Goal: Task Accomplishment & Management: Use online tool/utility

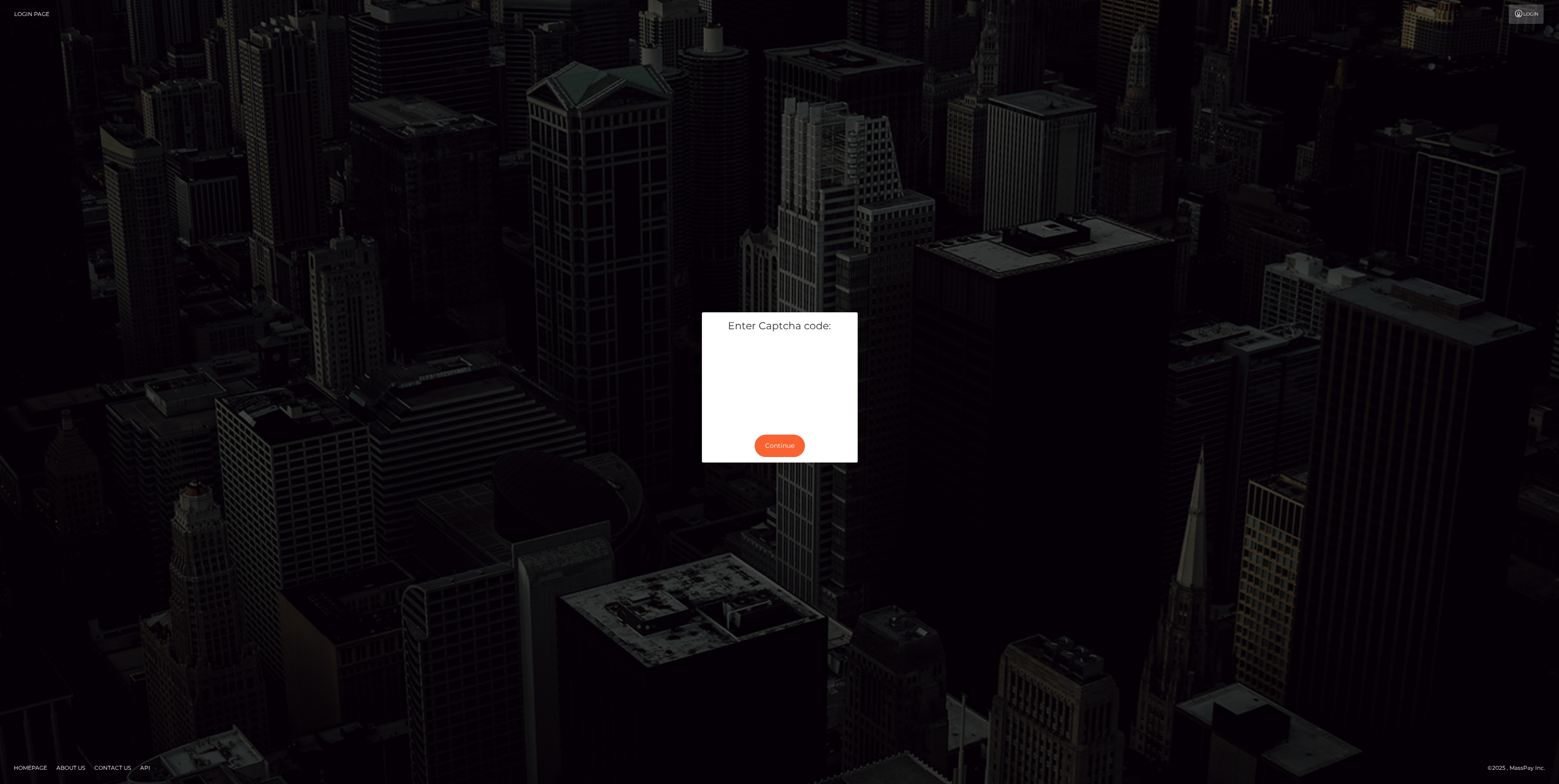
click at [771, 325] on h5 "Enter Captcha code:" at bounding box center [780, 326] width 142 height 14
click at [780, 443] on button "Continue" at bounding box center [779, 446] width 50 height 23
click at [722, 415] on input "text" at bounding box center [720, 415] width 24 height 16
paste input "1"
type input "1"
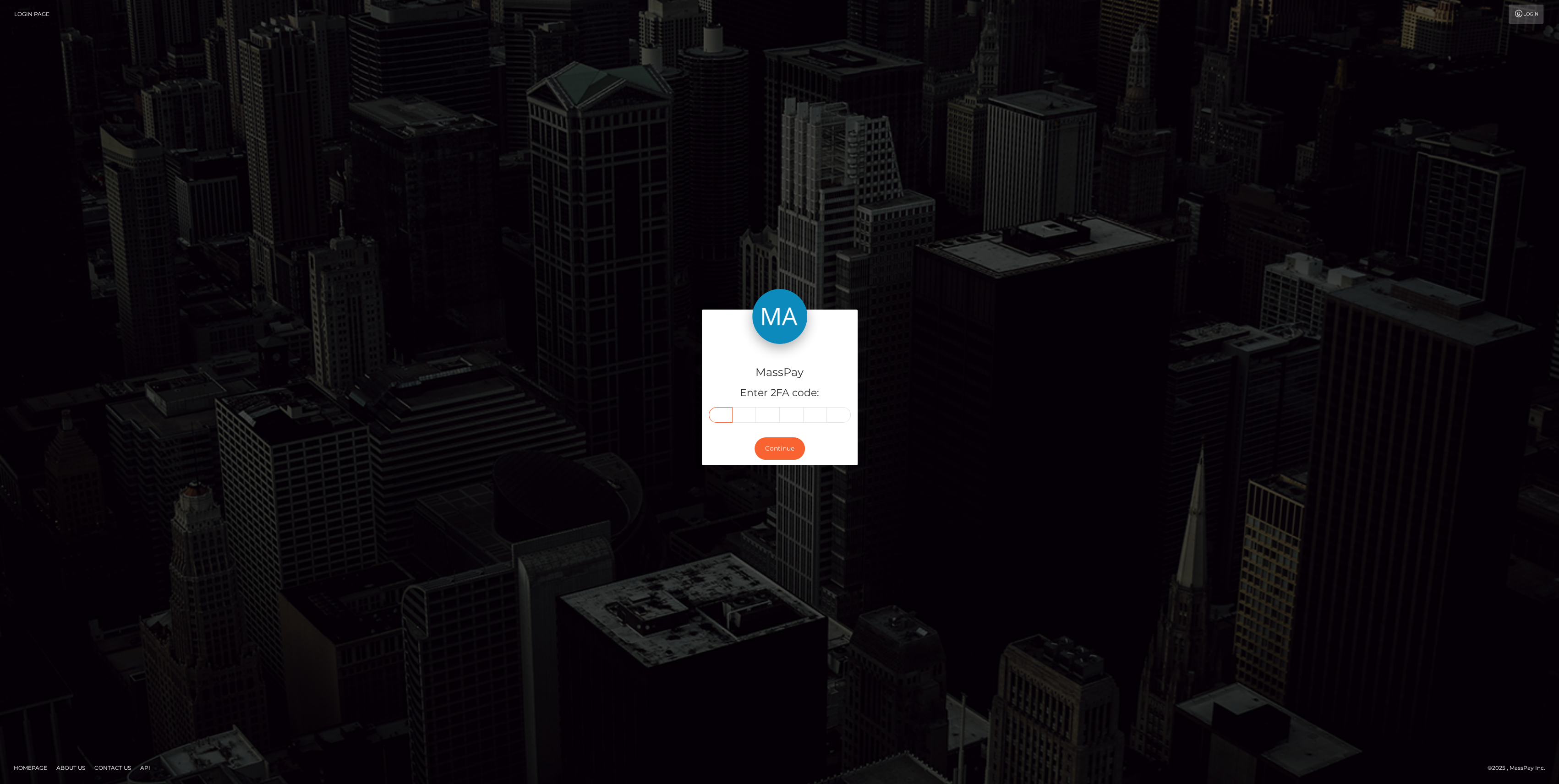
type input "3"
type input "5"
type input "9"
type input "5"
type input "0"
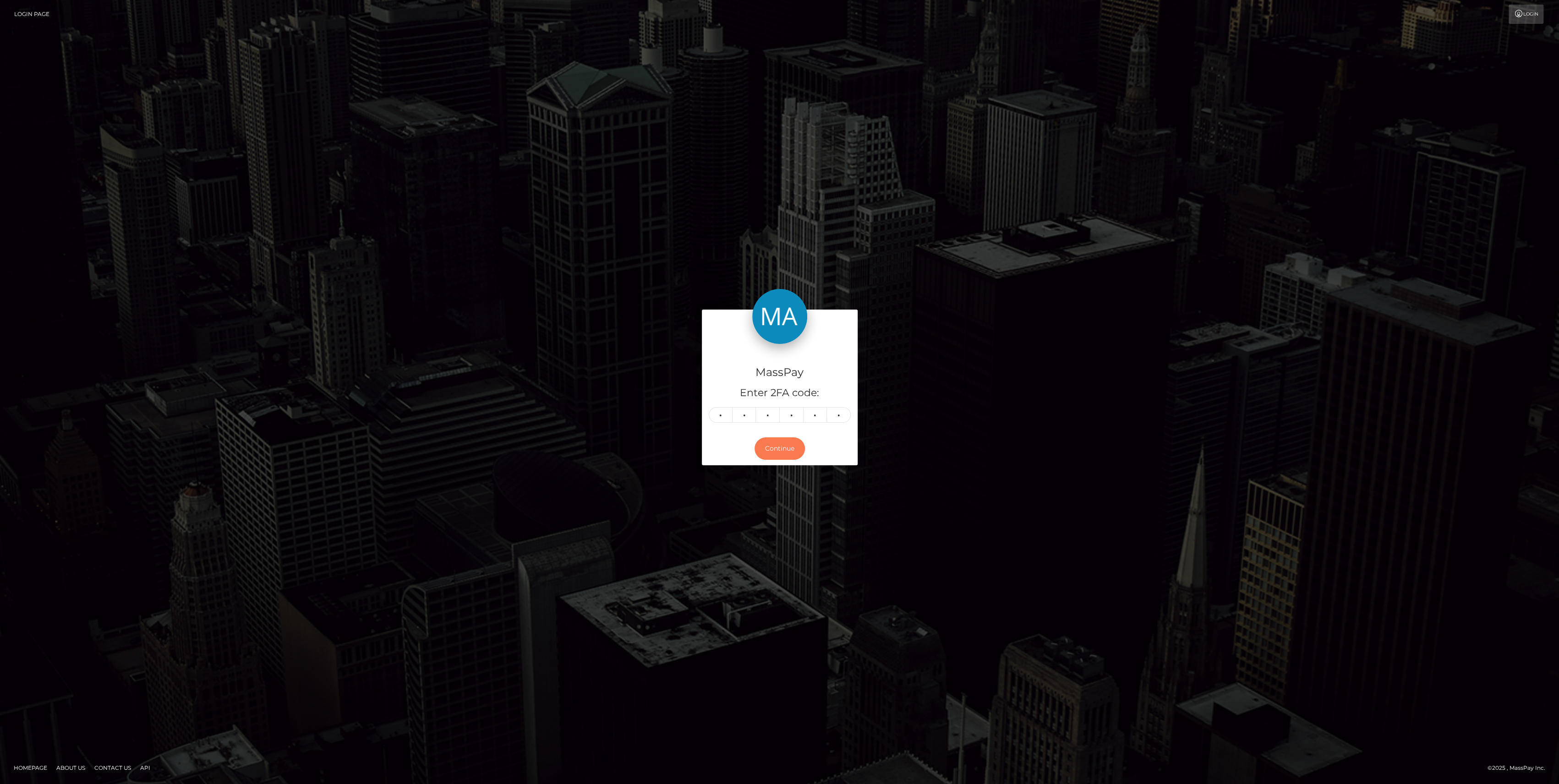
click at [780, 459] on button "Continue" at bounding box center [779, 448] width 50 height 23
click at [782, 452] on button "Continue" at bounding box center [779, 448] width 50 height 23
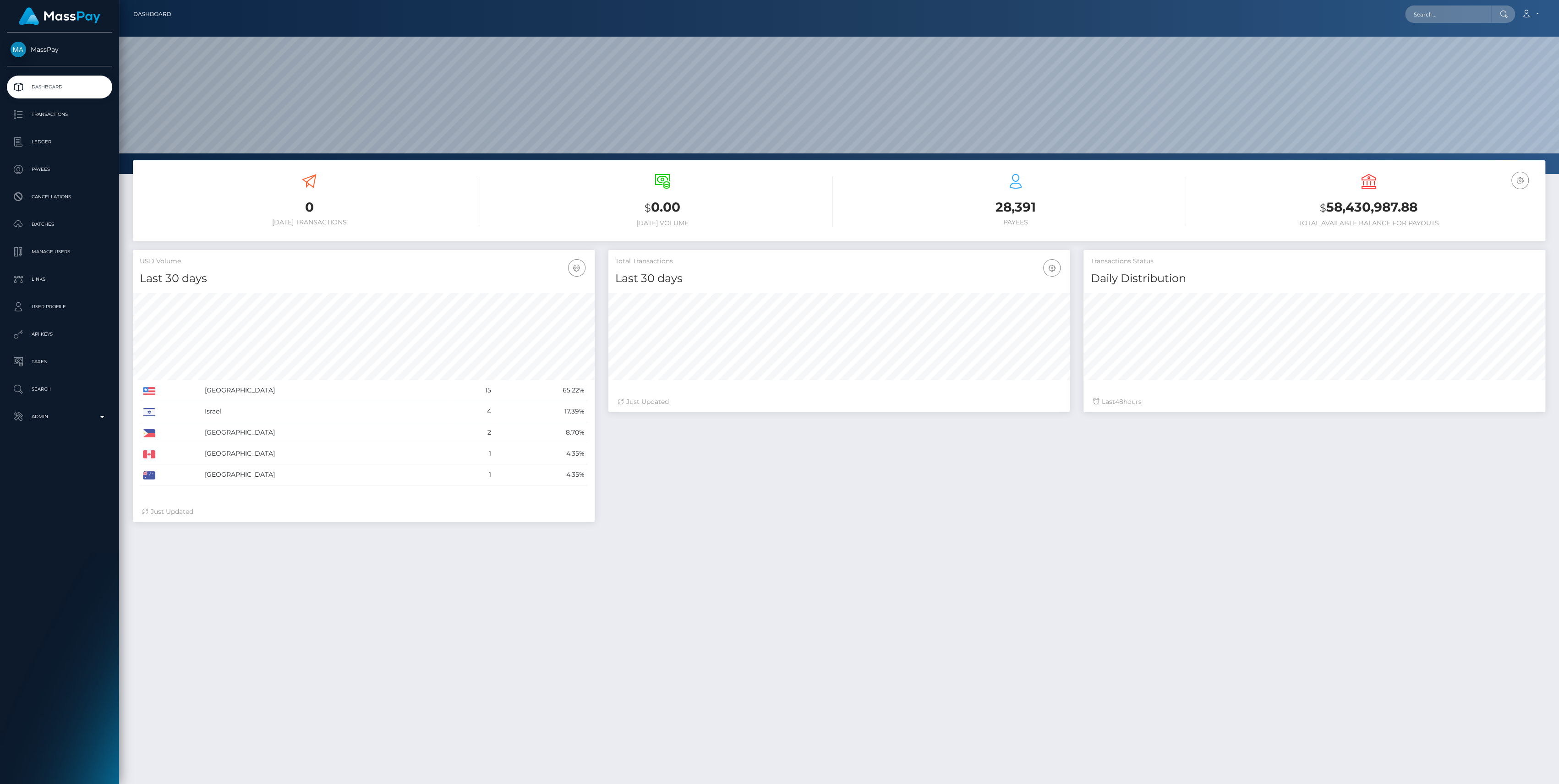
scroll to position [135, 0]
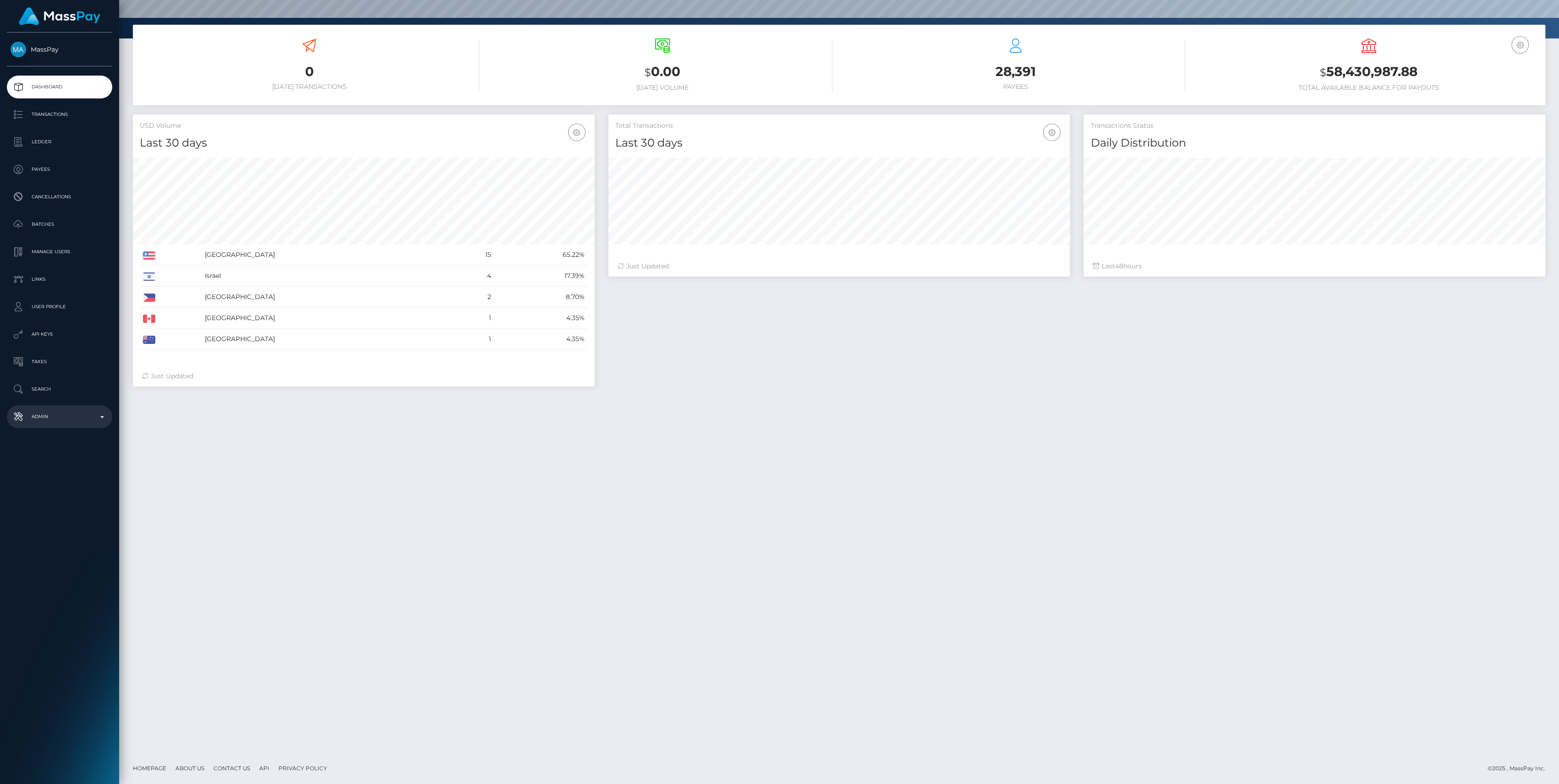
click at [41, 419] on p "Admin" at bounding box center [59, 417] width 98 height 14
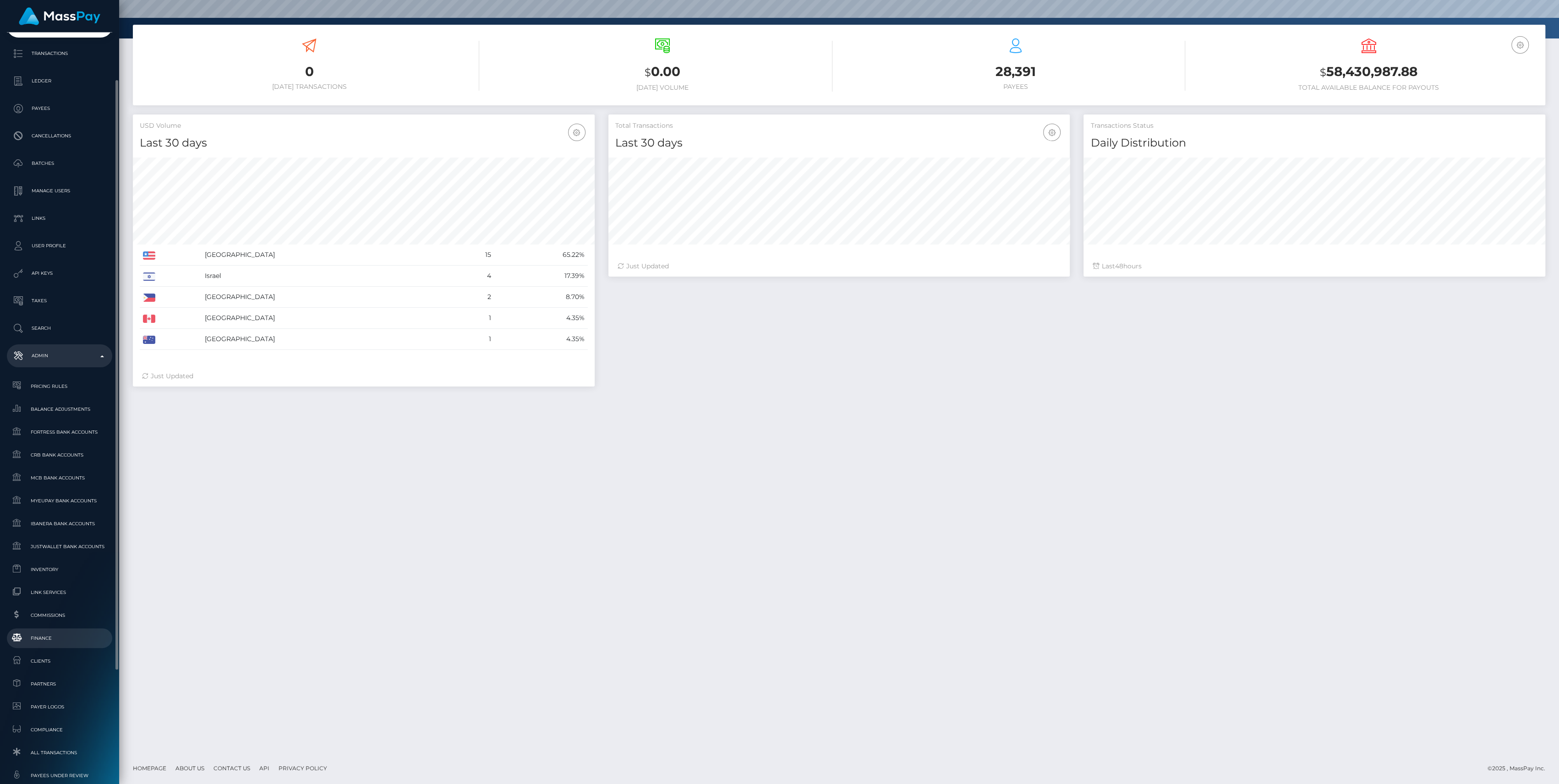
click at [88, 642] on span "Finance" at bounding box center [59, 638] width 98 height 10
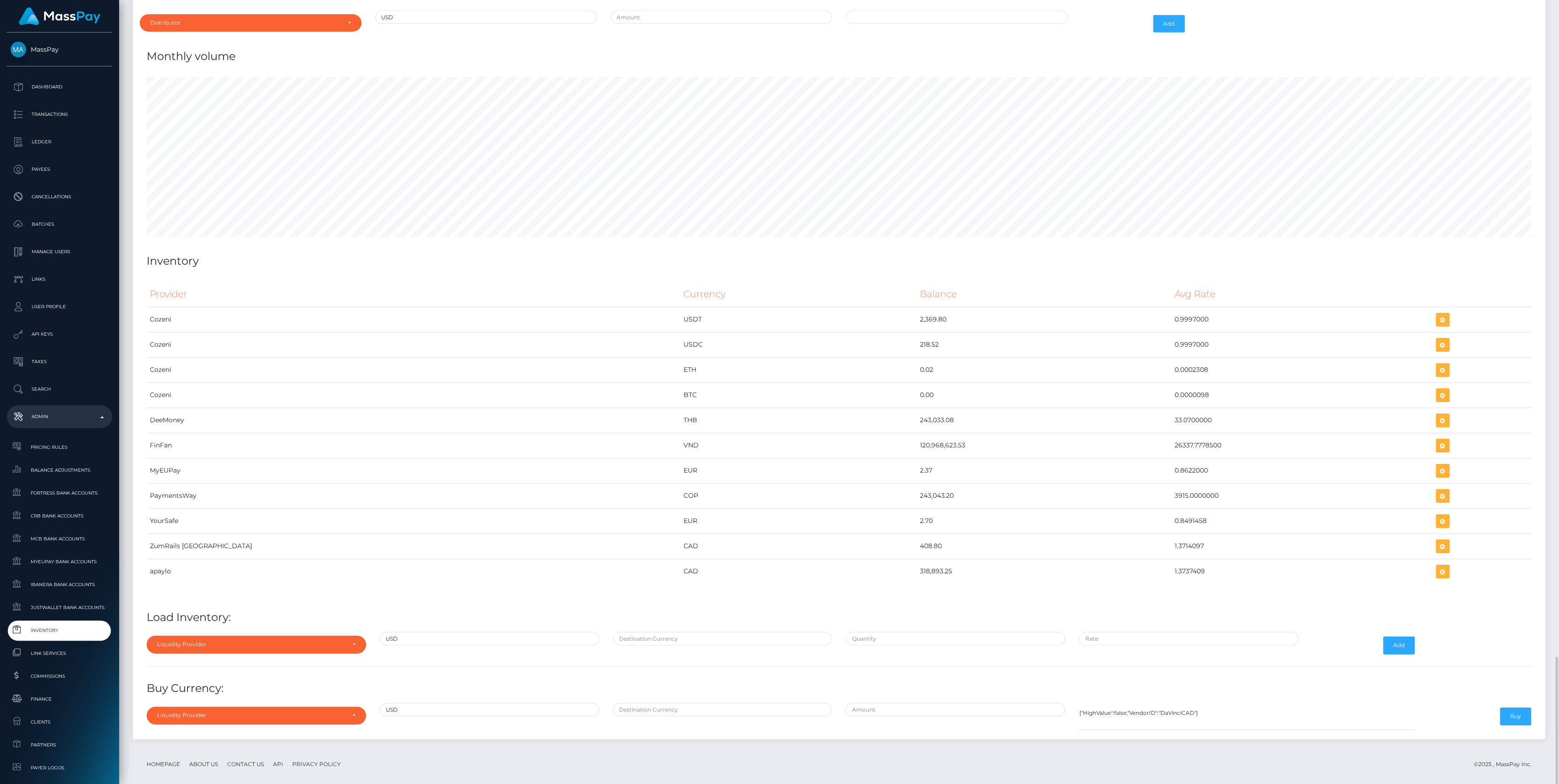
scroll to position [3970, 0]
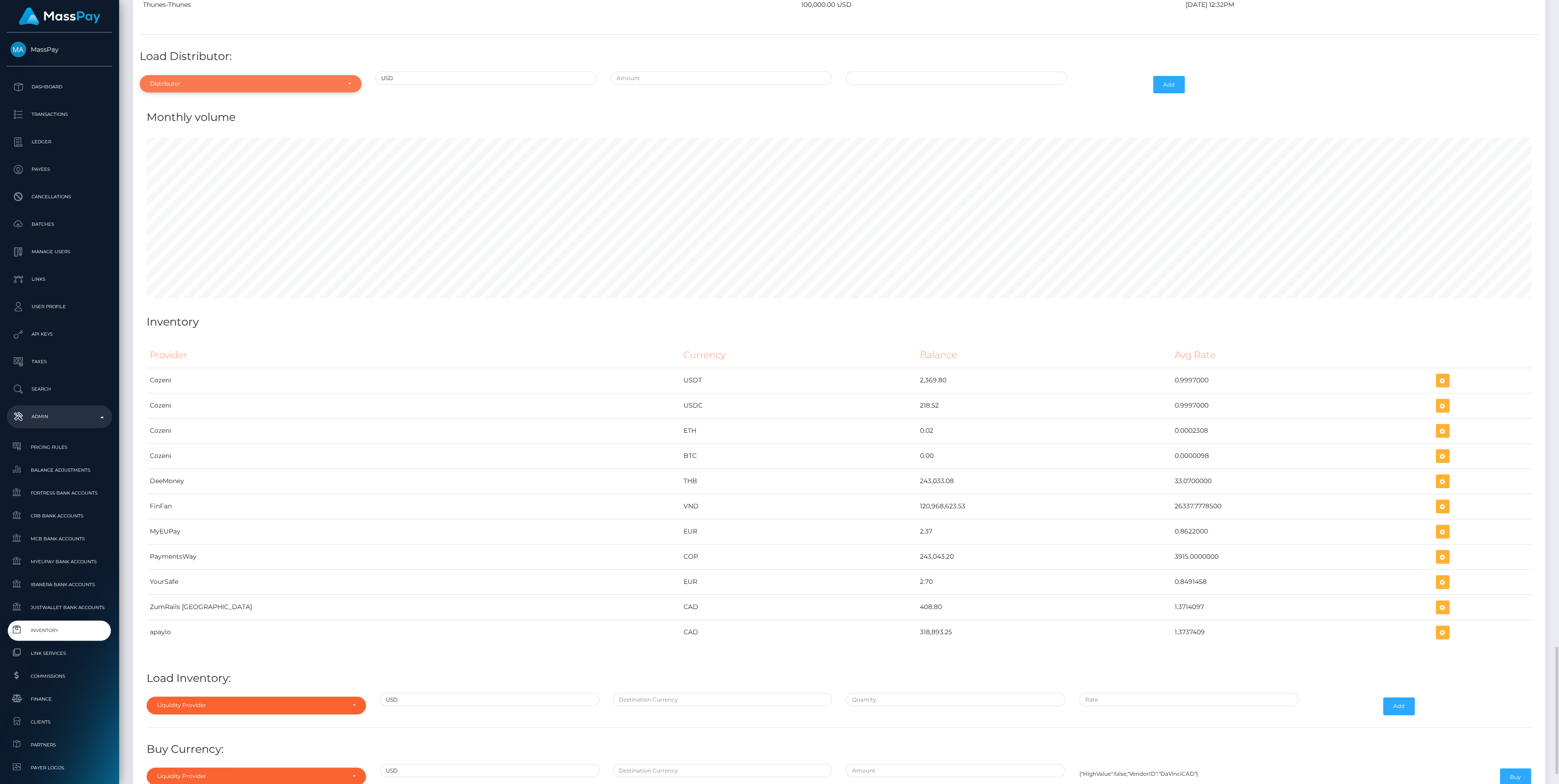
click at [246, 80] on div "Distributor" at bounding box center [250, 83] width 222 height 17
click at [191, 99] on input "Search" at bounding box center [250, 105] width 215 height 13
type input "th"
click at [190, 117] on link "Thunes" at bounding box center [250, 125] width 222 height 17
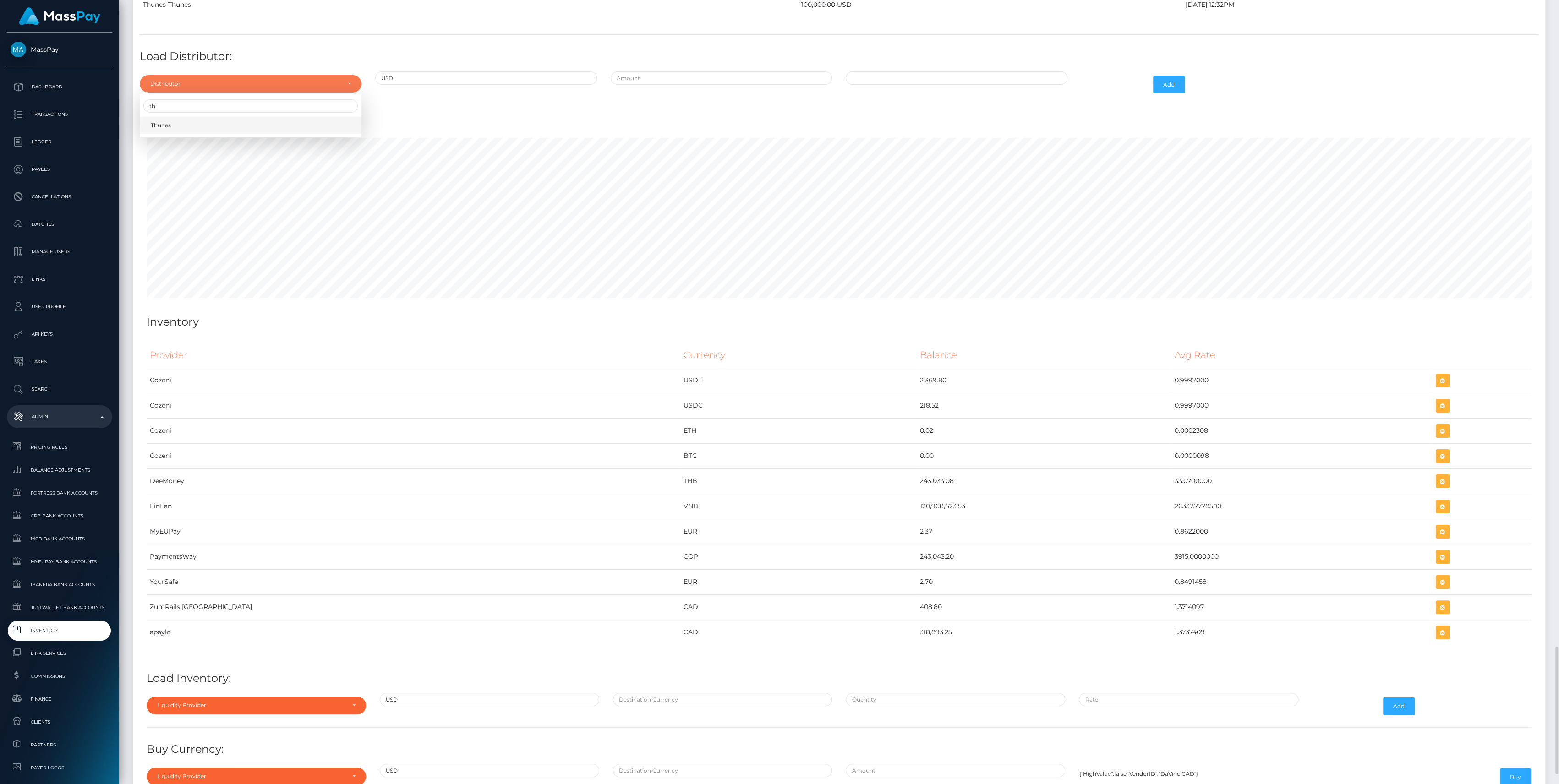
select select "13"
click at [695, 72] on input "text" at bounding box center [721, 78] width 222 height 13
type input "$400,000.0000000"
type input "09/10/2025 8:51 AM"
click at [1165, 76] on button "Add" at bounding box center [1169, 85] width 32 height 17
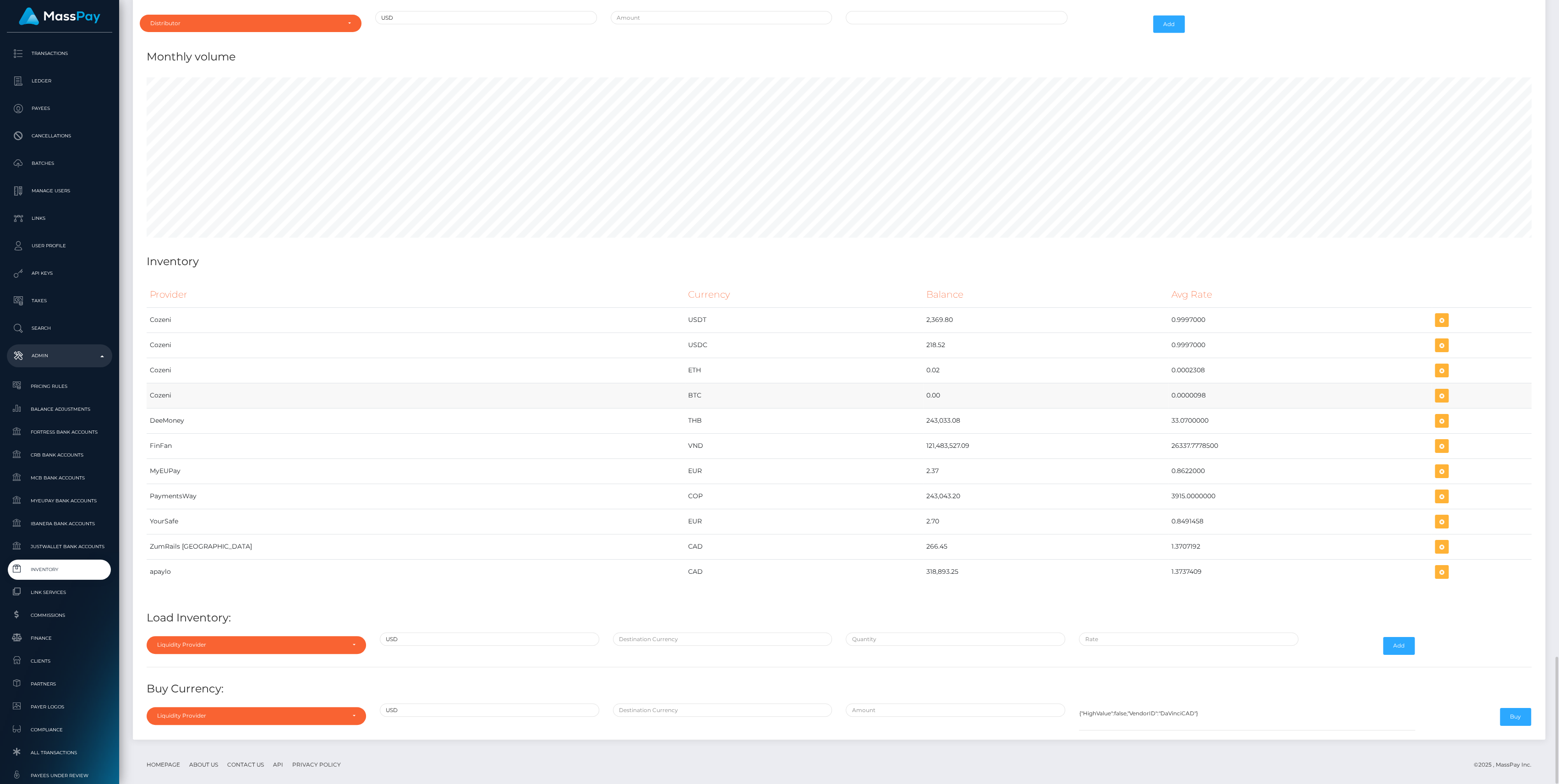
scroll to position [3807, 0]
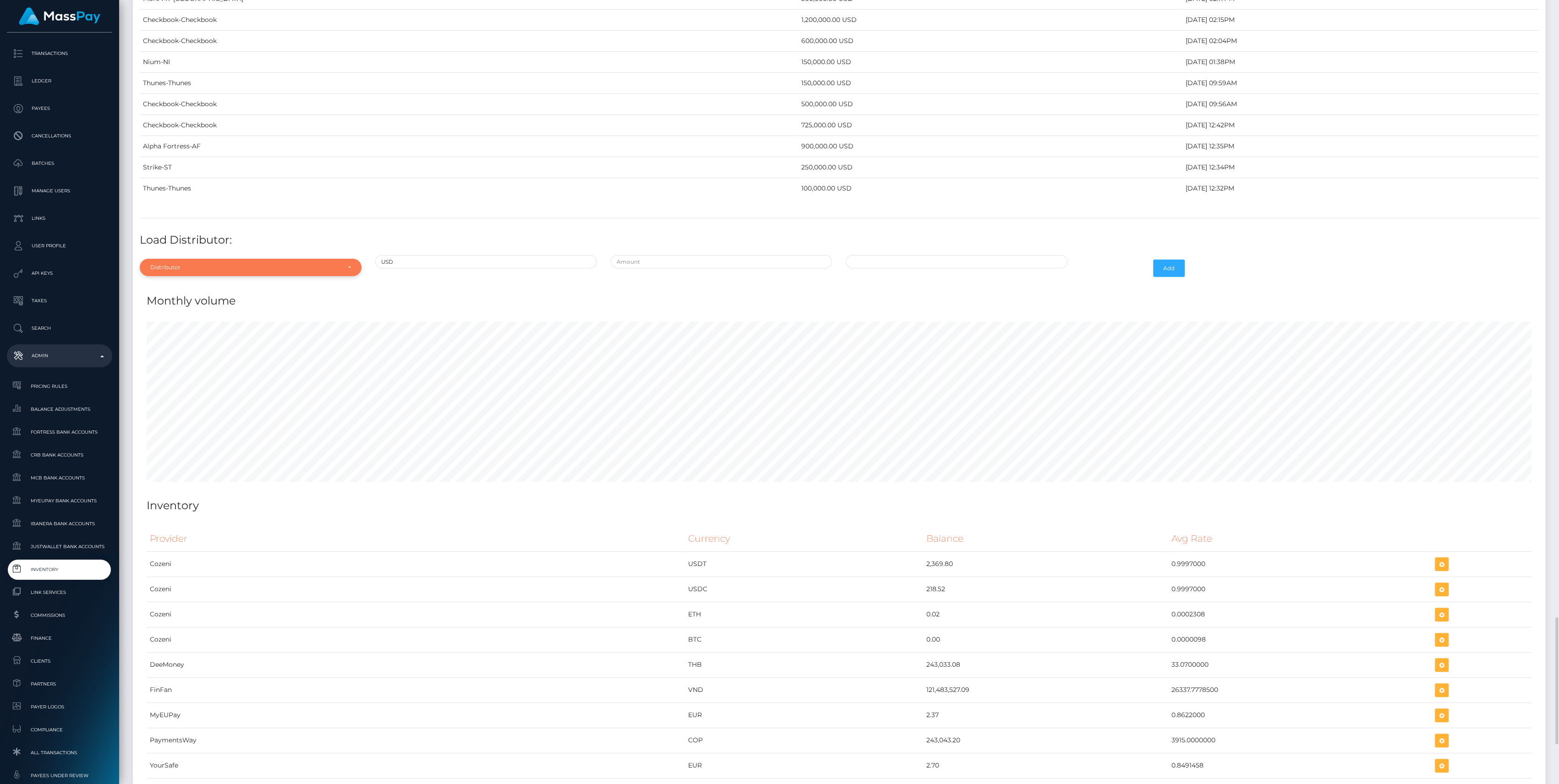
click at [178, 263] on div "Distributor" at bounding box center [245, 267] width 190 height 8
click at [177, 283] on input "Search" at bounding box center [250, 289] width 215 height 13
type input "chec"
click at [184, 301] on link "Checkbook" at bounding box center [250, 309] width 222 height 17
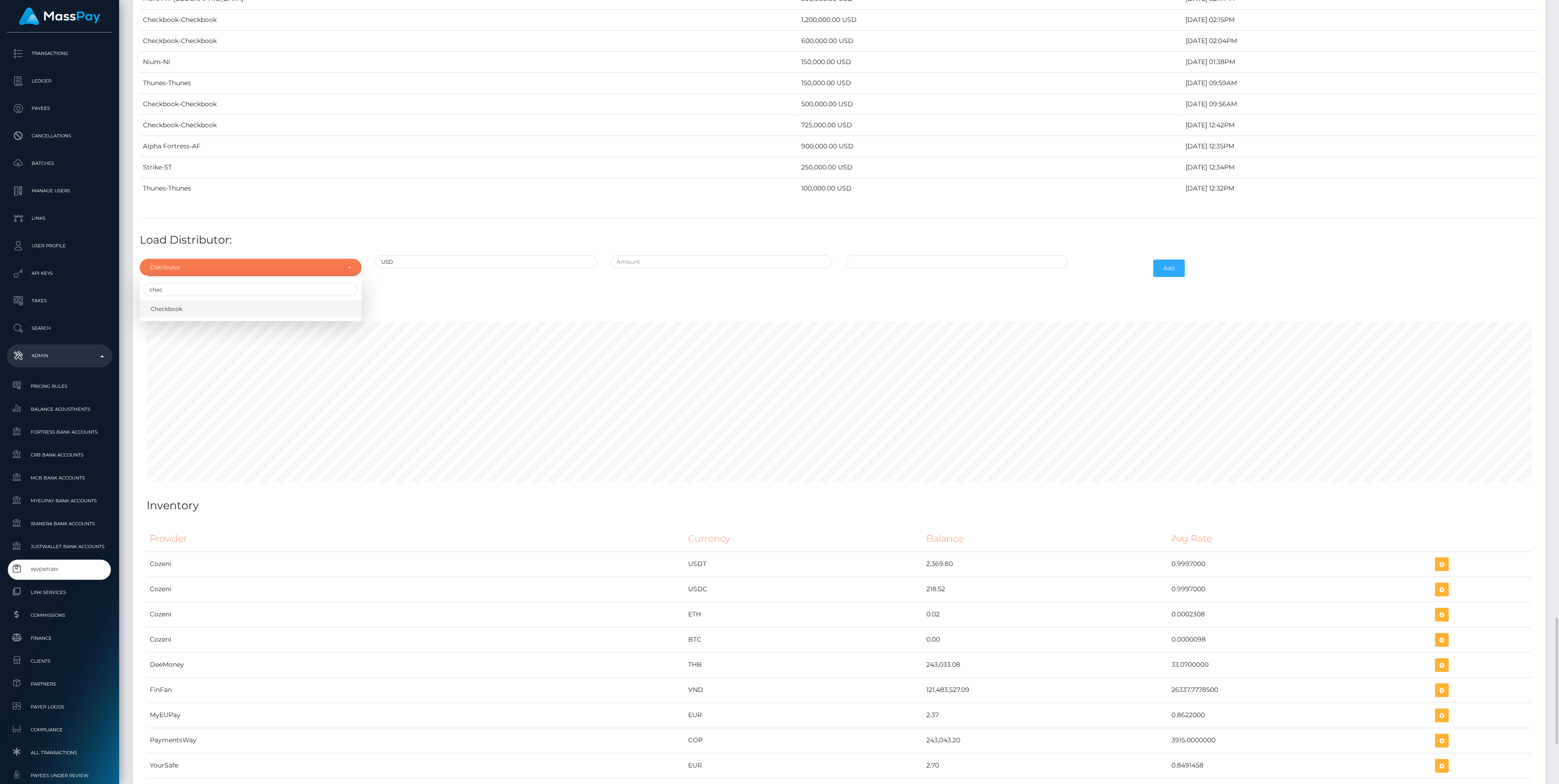
select select "7"
drag, startPoint x: 729, startPoint y: 268, endPoint x: 724, endPoint y: 262, distance: 7.8
click at [729, 268] on div at bounding box center [721, 268] width 235 height 27
click at [723, 260] on div at bounding box center [721, 268] width 235 height 27
click at [722, 255] on input "text" at bounding box center [721, 261] width 222 height 13
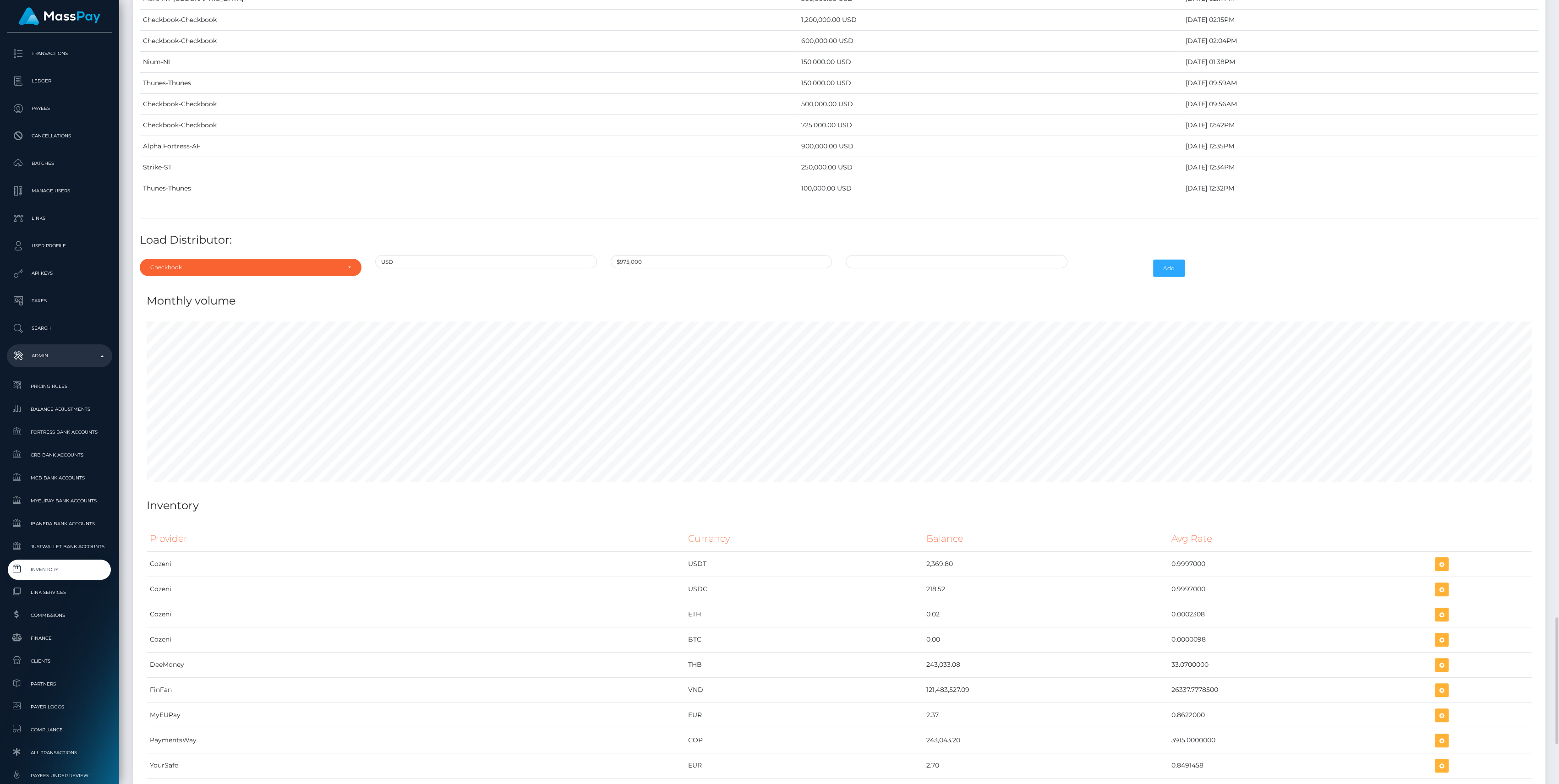
type input "$975,000.0000000"
type input "09/10/2025 8:53 AM"
click at [1168, 262] on button "Add" at bounding box center [1169, 268] width 32 height 17
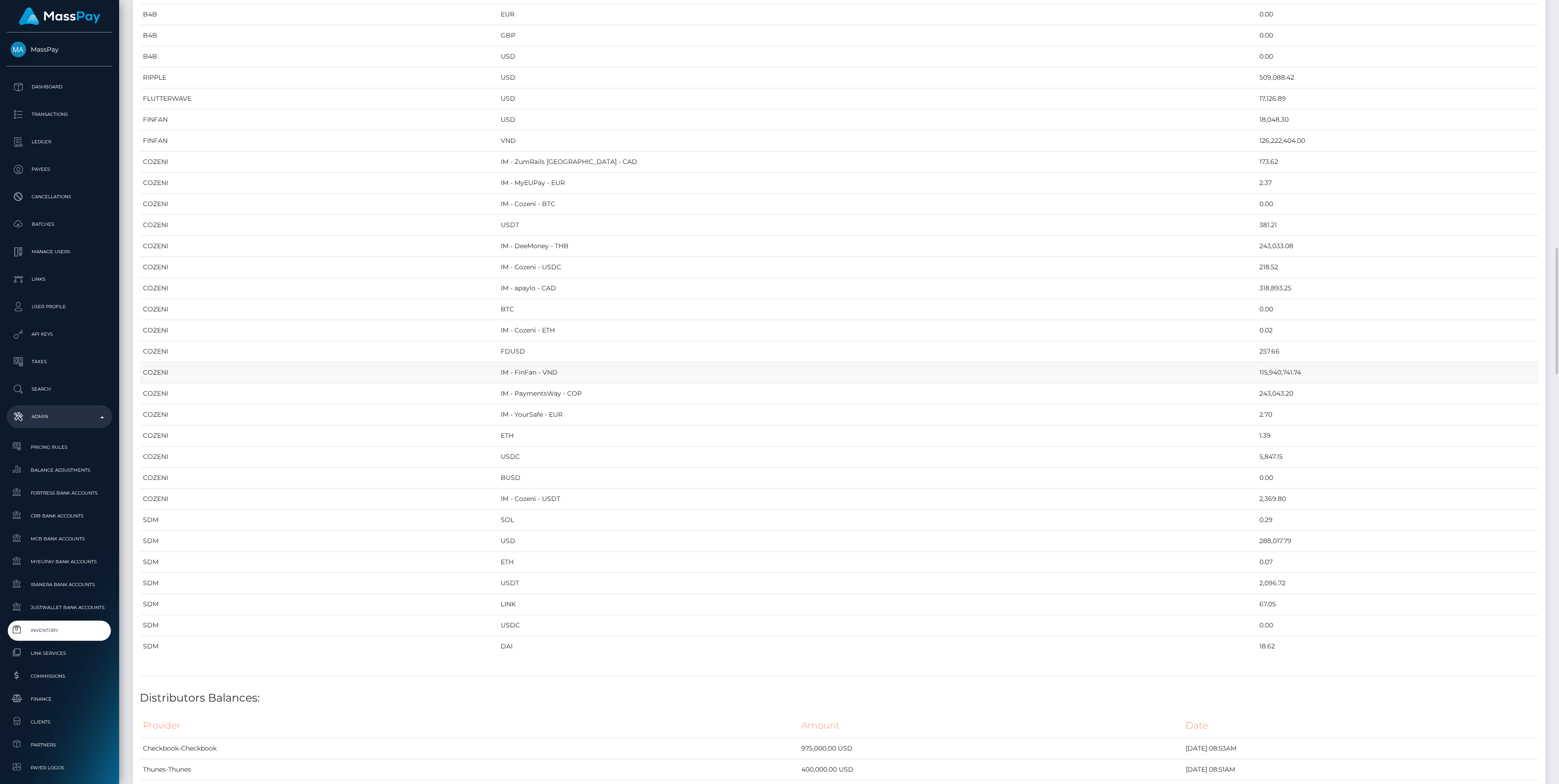
scroll to position [1221, 0]
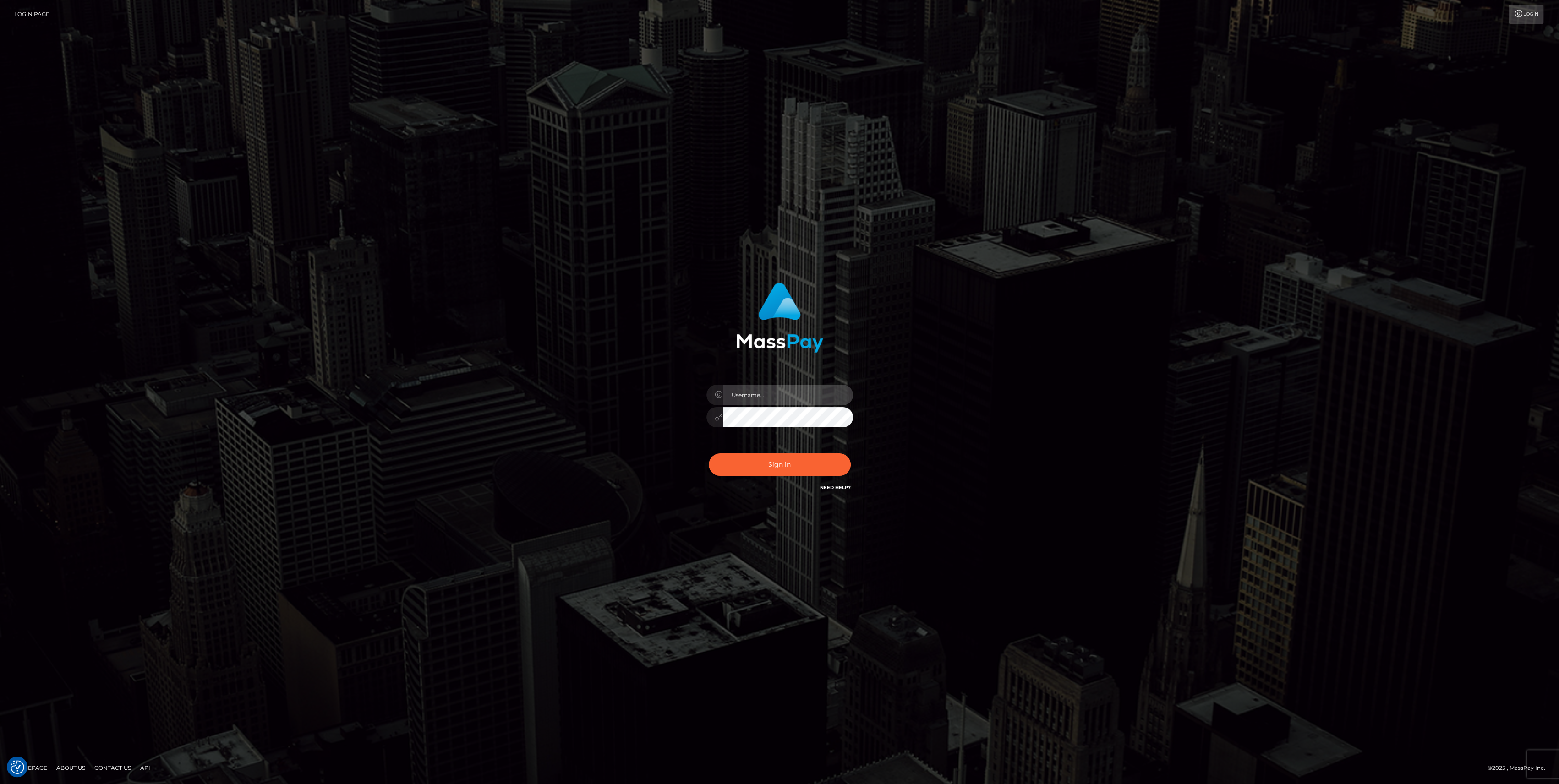
type input "bengreen"
click at [816, 472] on button "Sign in" at bounding box center [780, 464] width 142 height 23
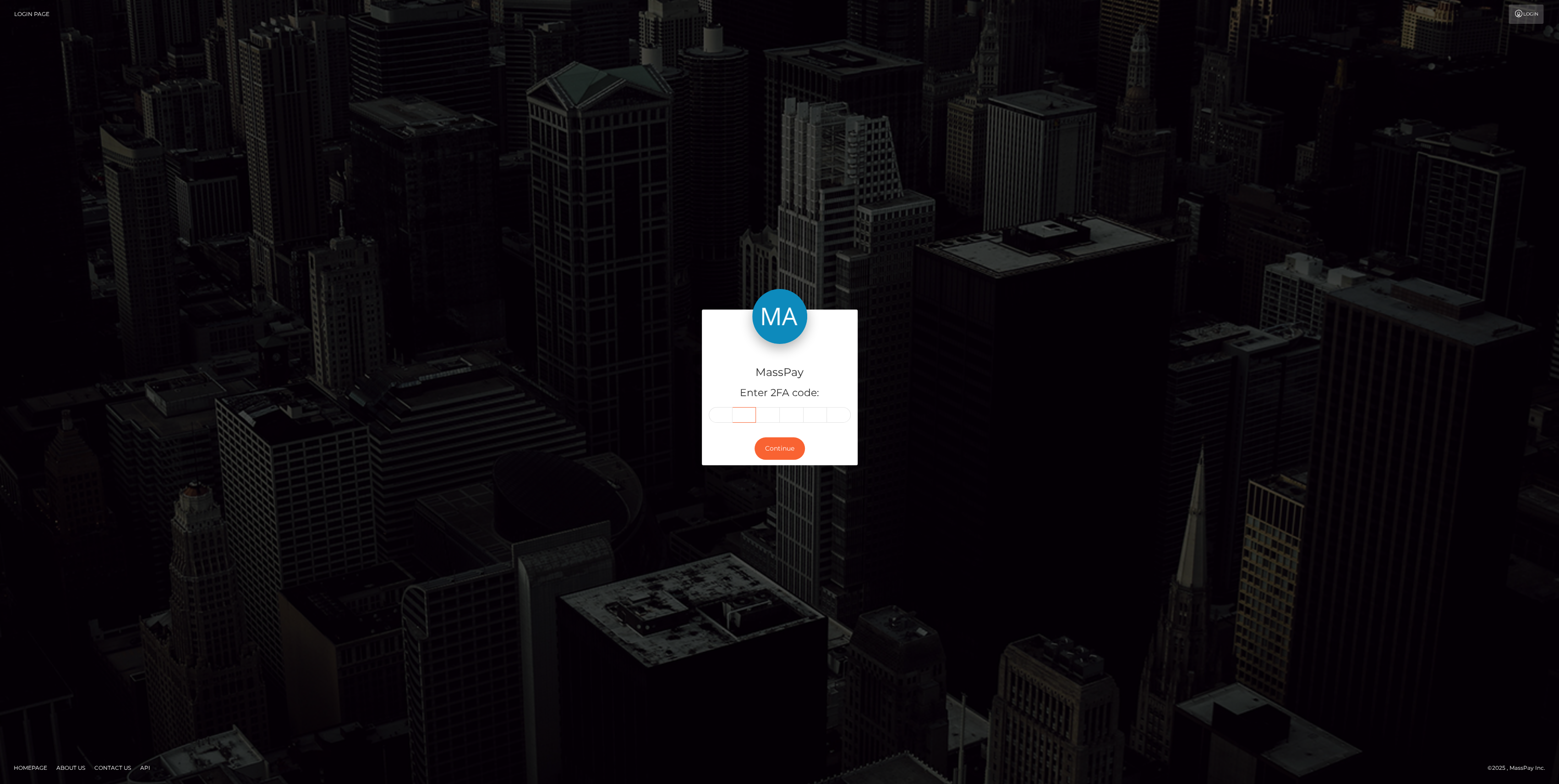
click at [733, 411] on input "text" at bounding box center [744, 415] width 24 height 16
click at [724, 414] on input "text" at bounding box center [720, 415] width 24 height 16
paste input "9"
type input "9"
type input "6"
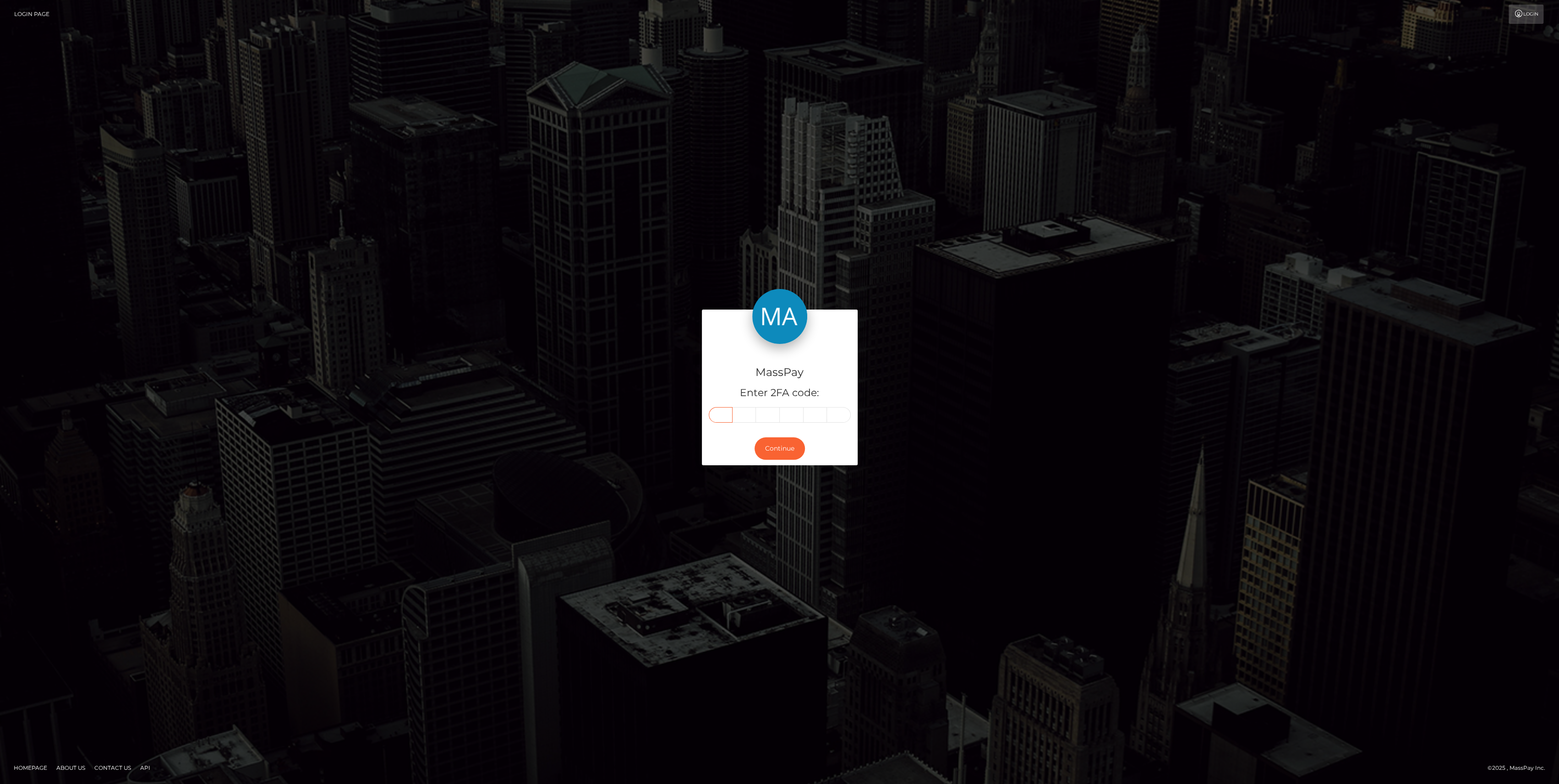
type input "6"
type input "1"
type input "5"
type input "8"
click at [762, 450] on button "Continue" at bounding box center [779, 448] width 50 height 23
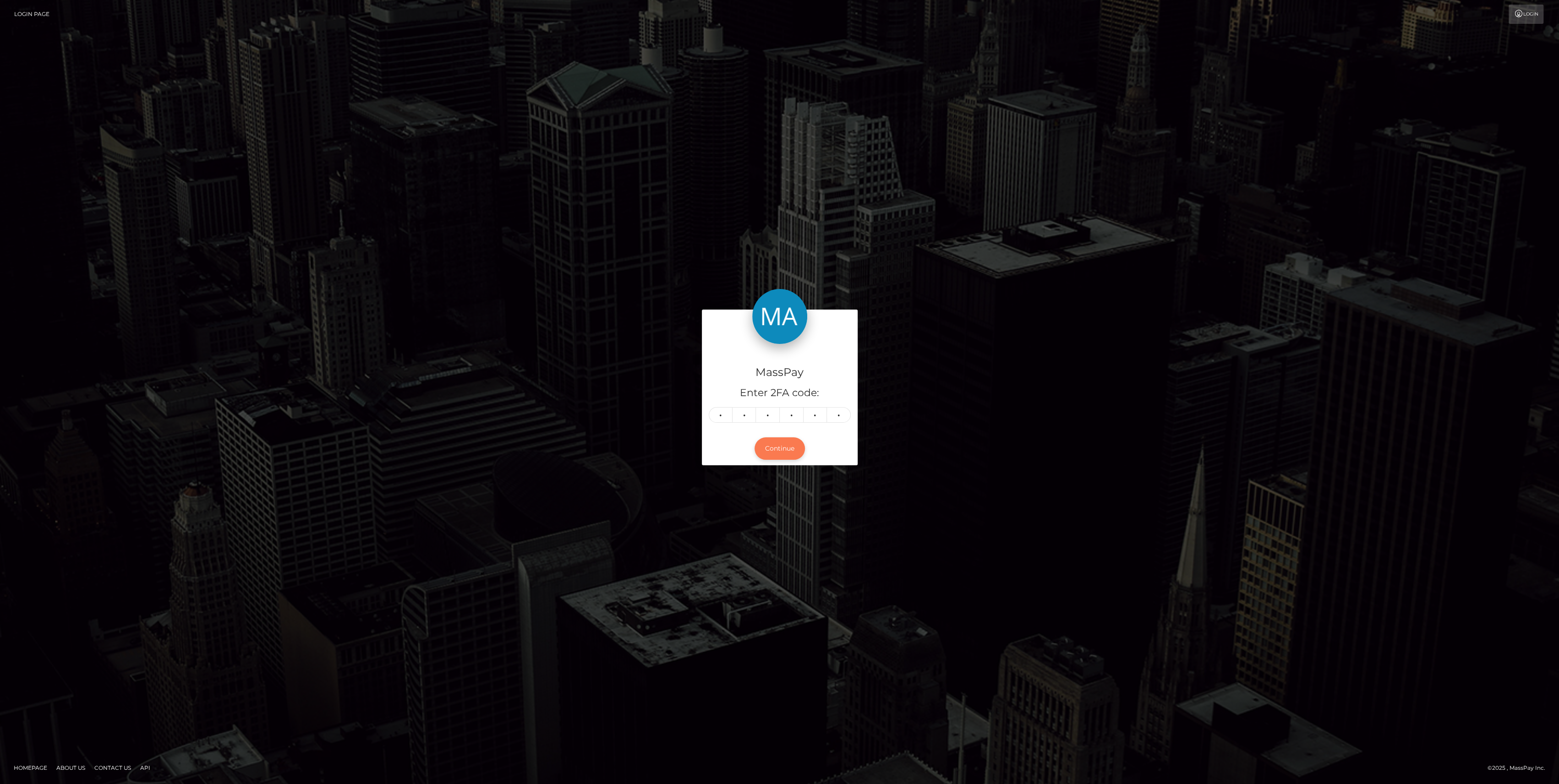
click at [769, 447] on button "Continue" at bounding box center [779, 448] width 50 height 23
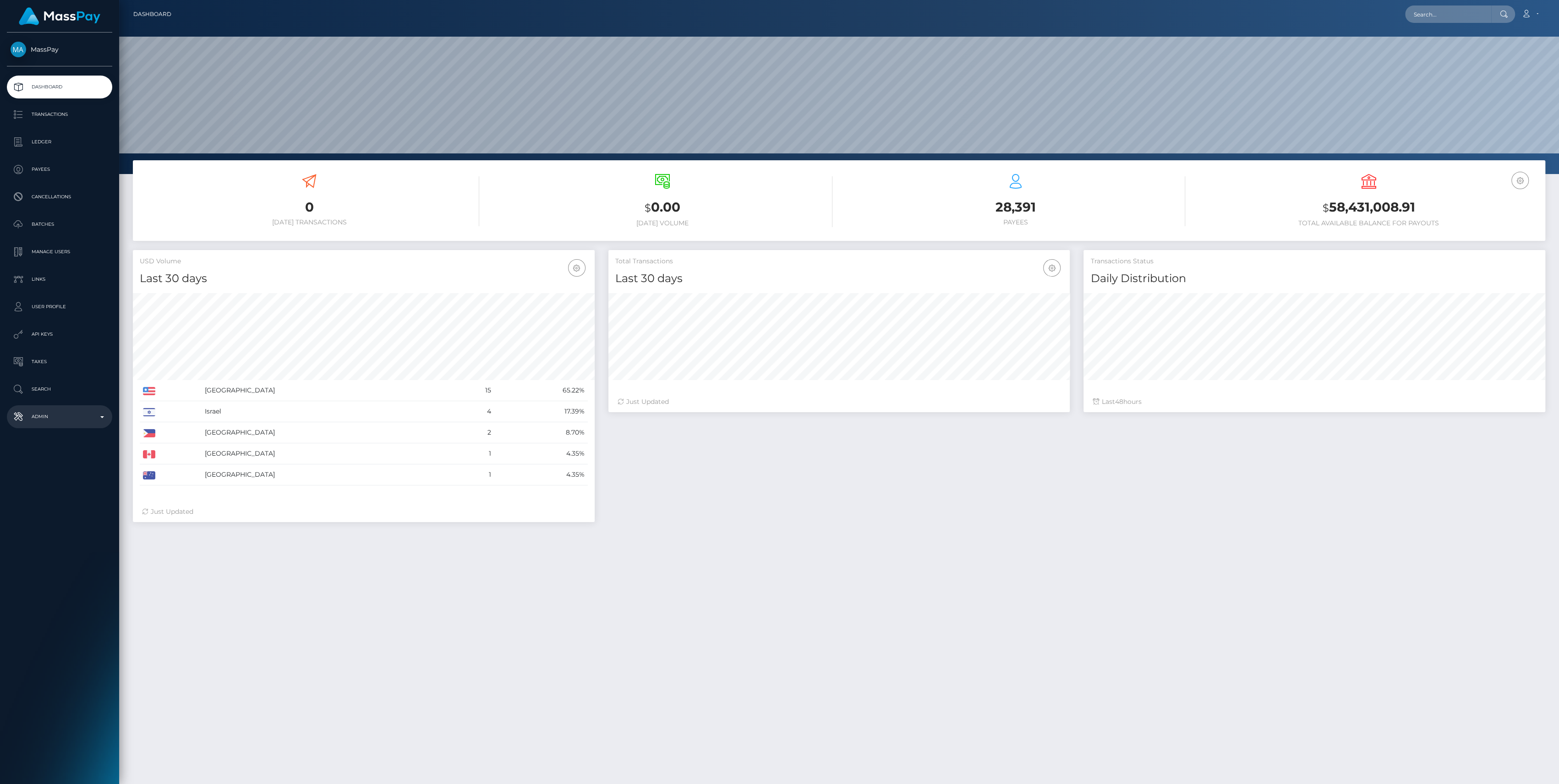
scroll to position [162, 462]
click at [61, 421] on p "Admin" at bounding box center [59, 417] width 98 height 14
click at [46, 625] on span "Inventory" at bounding box center [59, 630] width 98 height 10
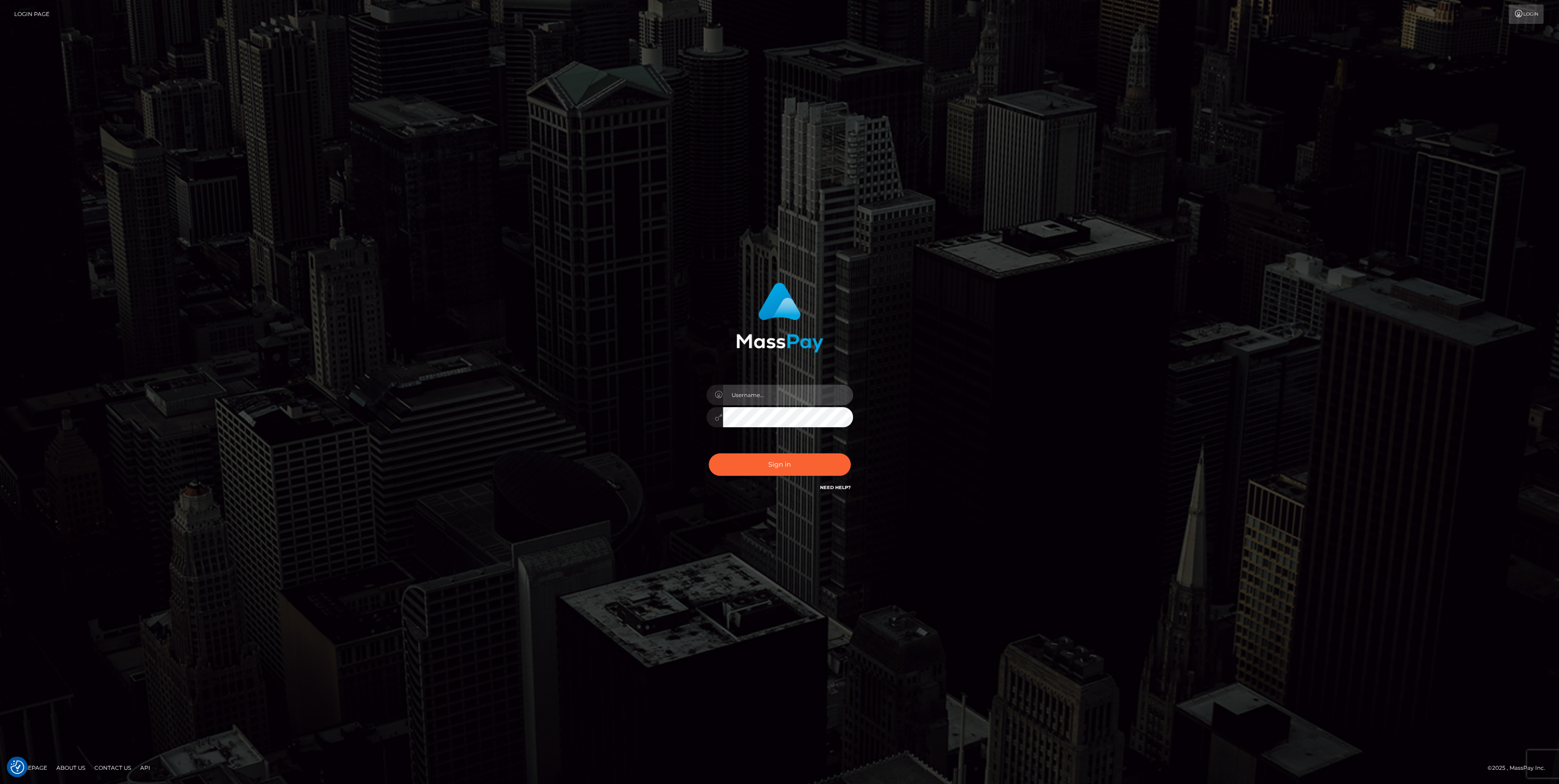
type input "bengreen"
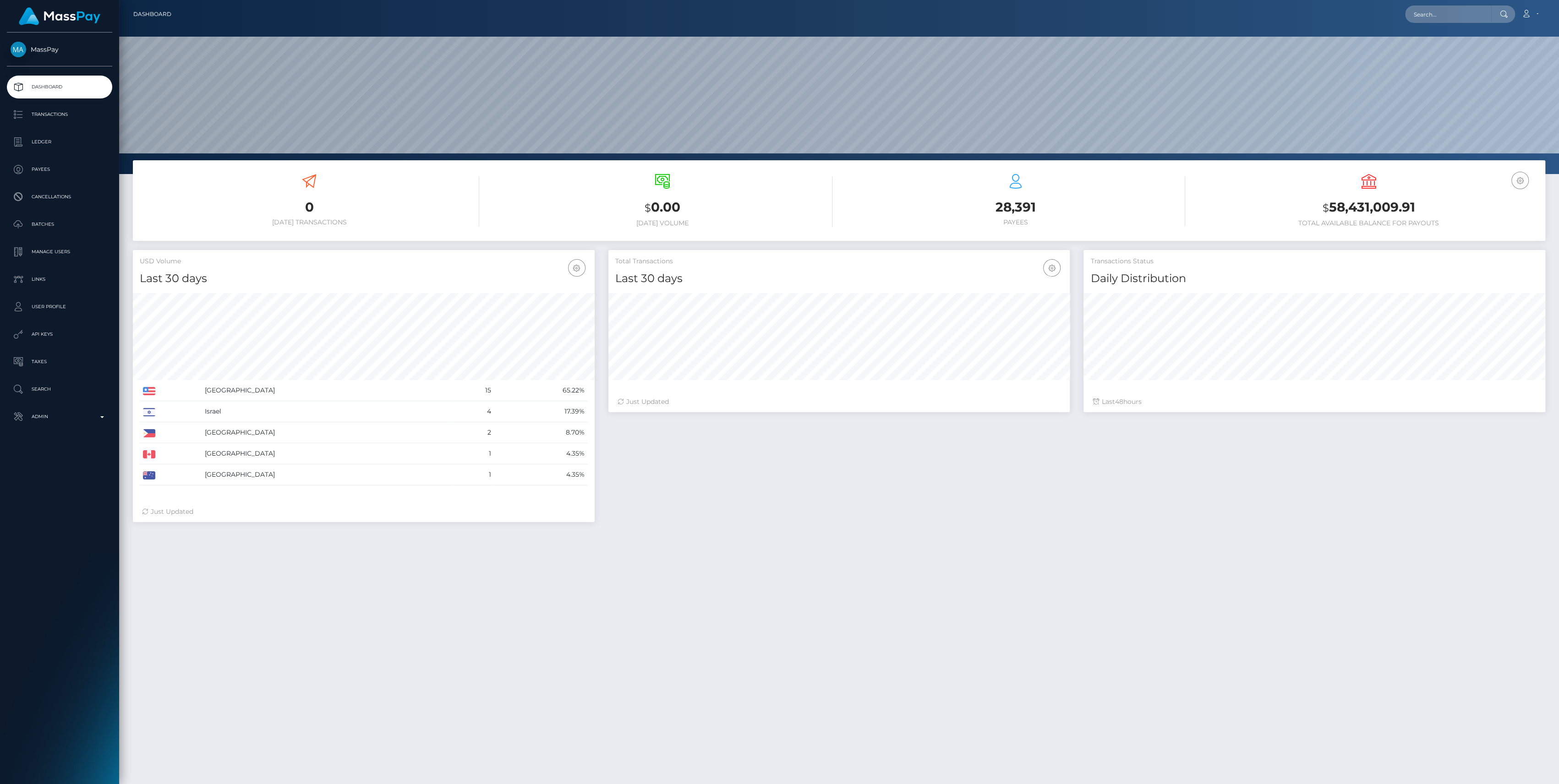
scroll to position [162, 462]
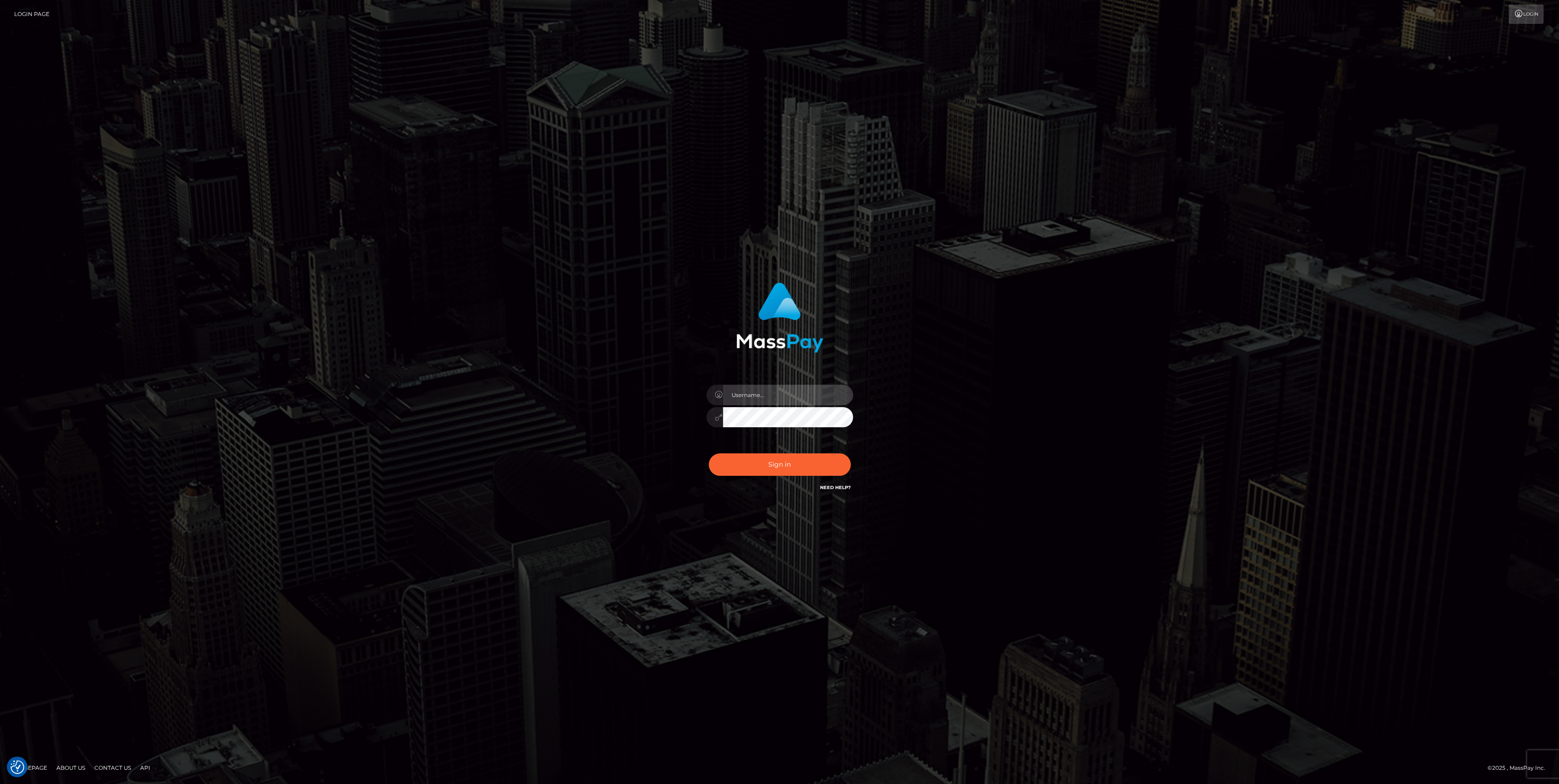
type input "bengreen"
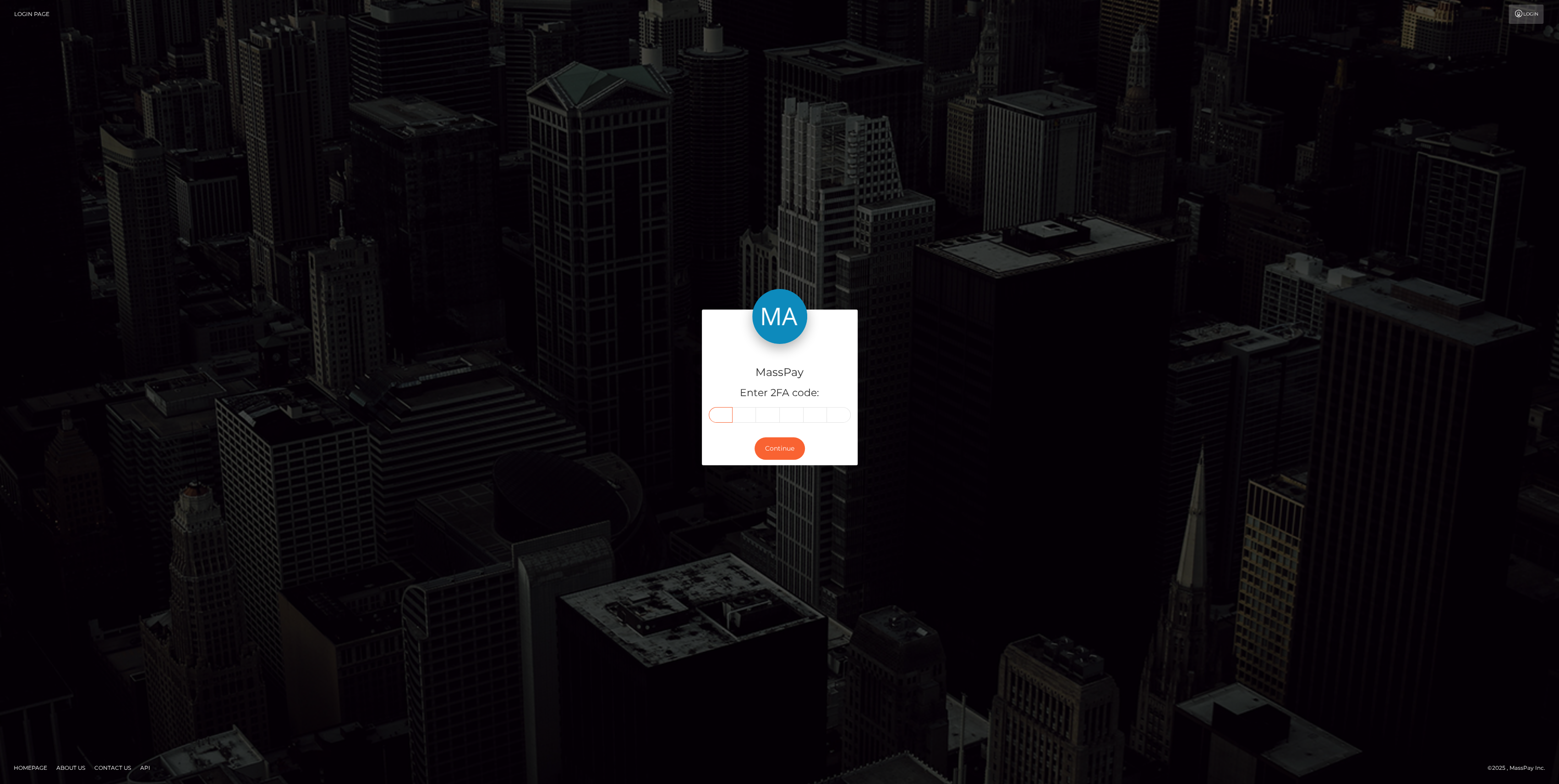
drag, startPoint x: 711, startPoint y: 420, endPoint x: 715, endPoint y: 416, distance: 5.7
click at [715, 416] on input "text" at bounding box center [720, 415] width 24 height 16
paste input "7"
type input "7"
type input "6"
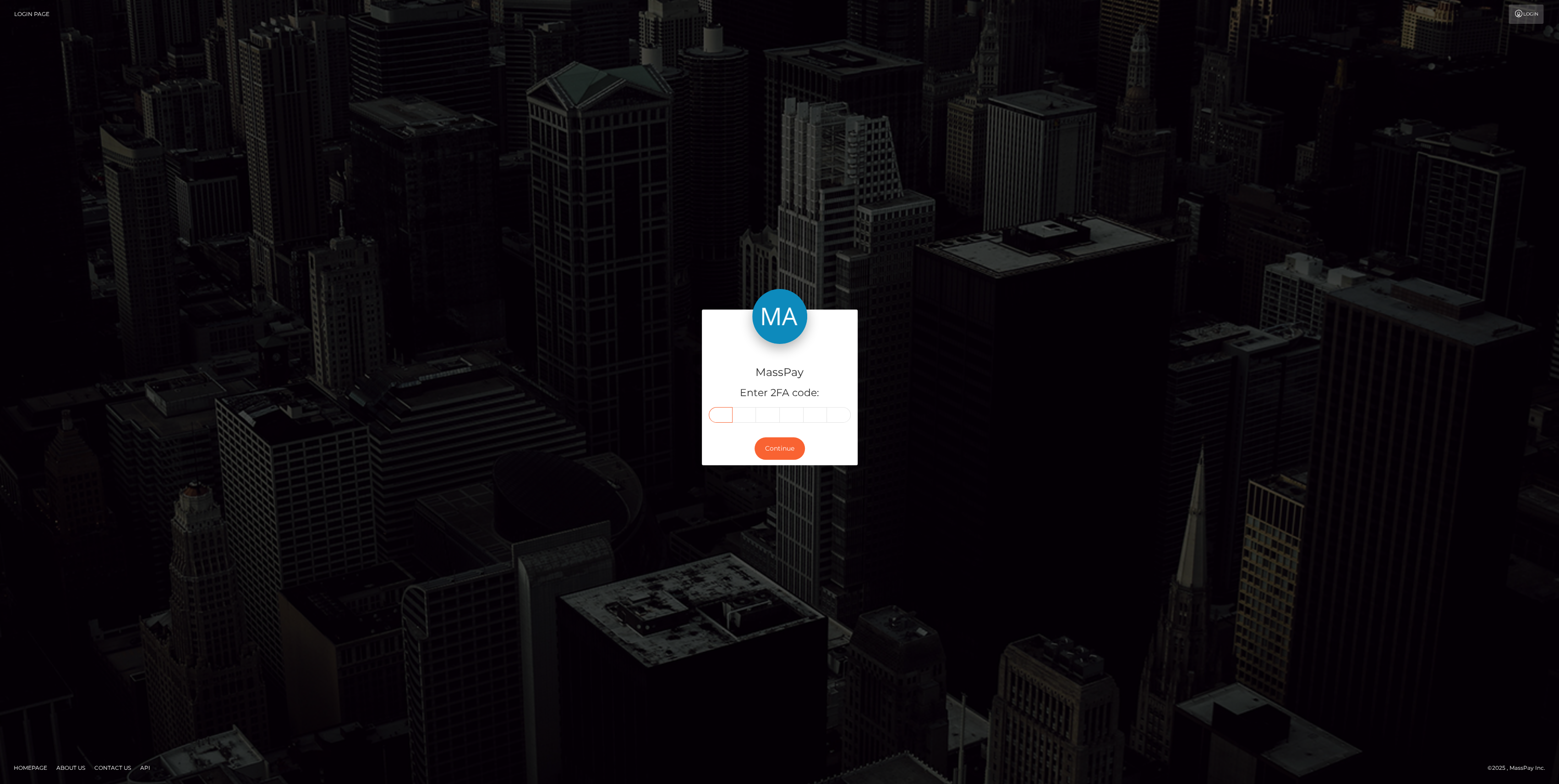
type input "8"
type input "0"
type input "9"
type input "1"
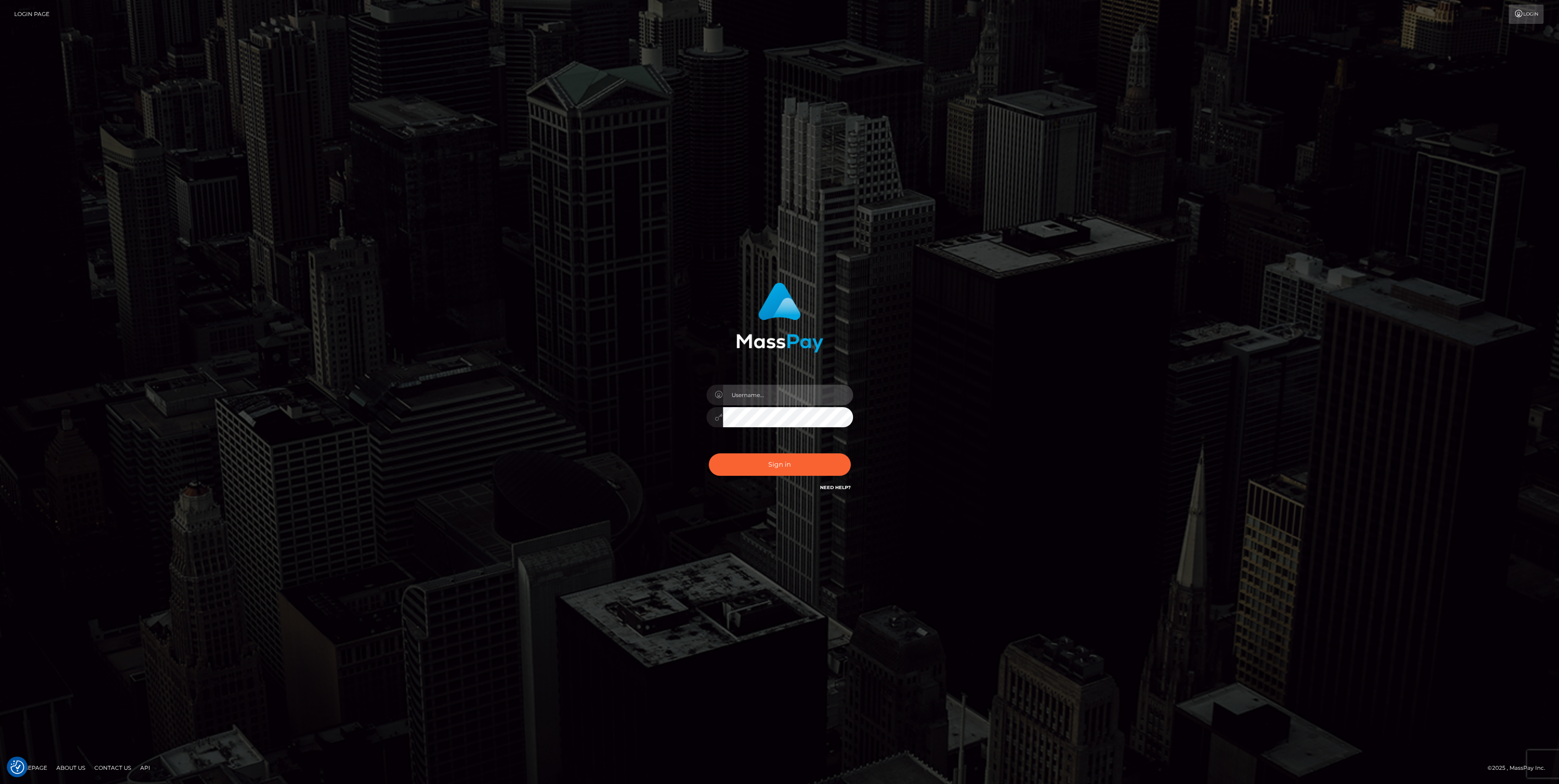
type input "bengreen"
click at [774, 458] on button "Sign in" at bounding box center [780, 464] width 142 height 23
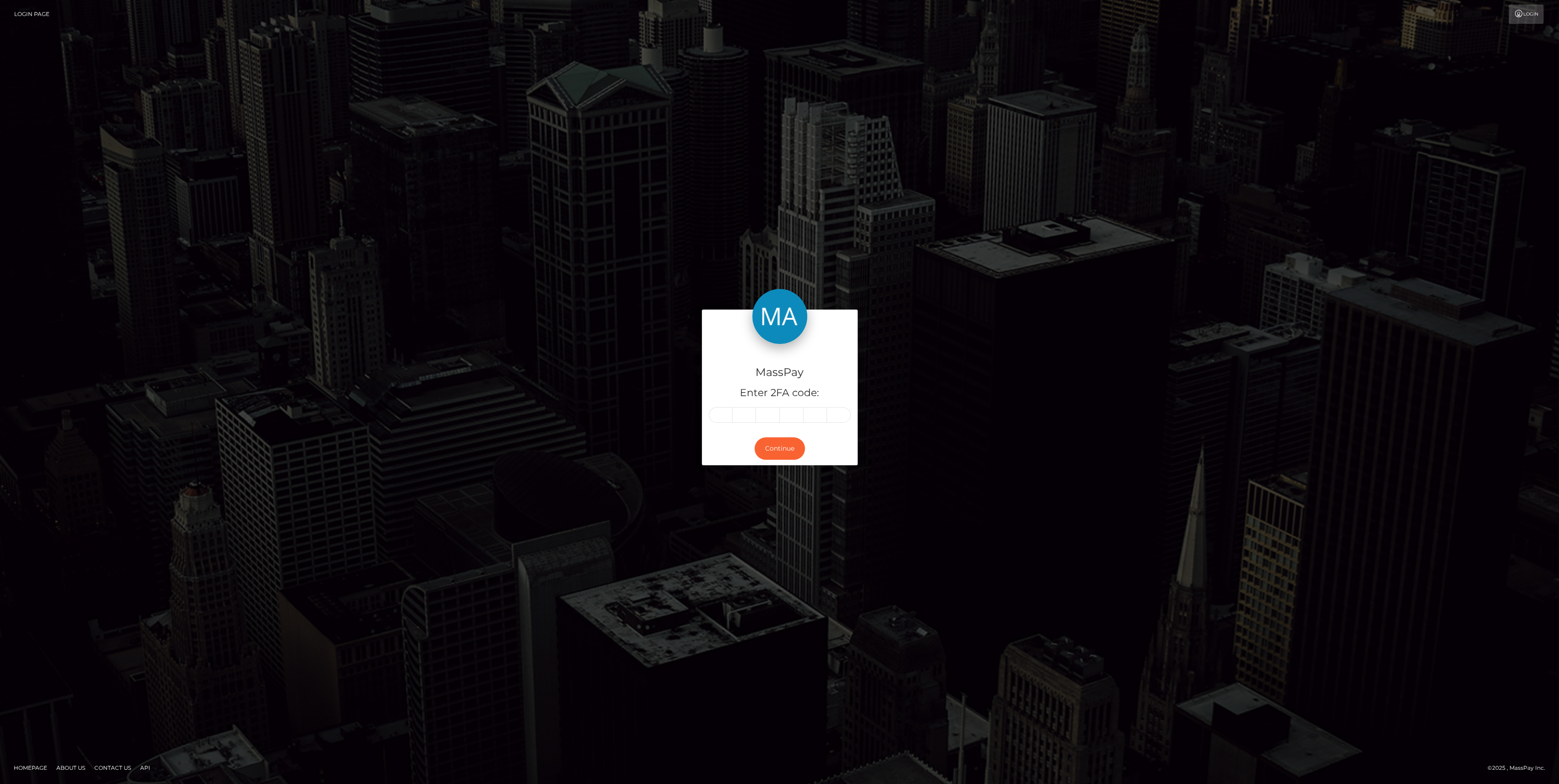
drag, startPoint x: 734, startPoint y: 417, endPoint x: 709, endPoint y: 422, distance: 25.5
click at [709, 422] on div "MassPay Enter 2FA code:" at bounding box center [780, 388] width 155 height 88
click at [711, 418] on input "text" at bounding box center [720, 415] width 24 height 16
paste input "7"
type input "7"
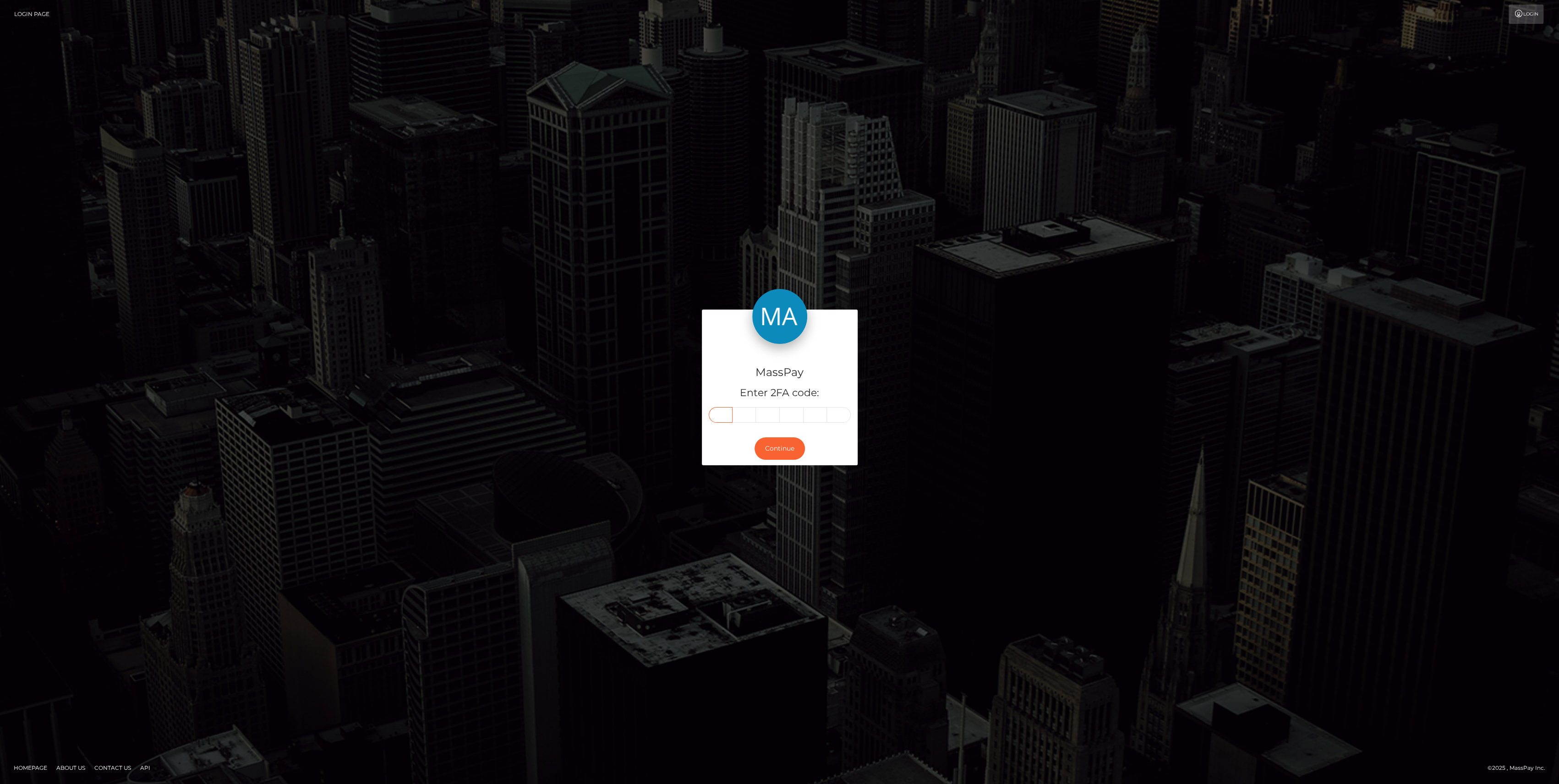
type input "6"
type input "8"
type input "0"
type input "9"
type input "1"
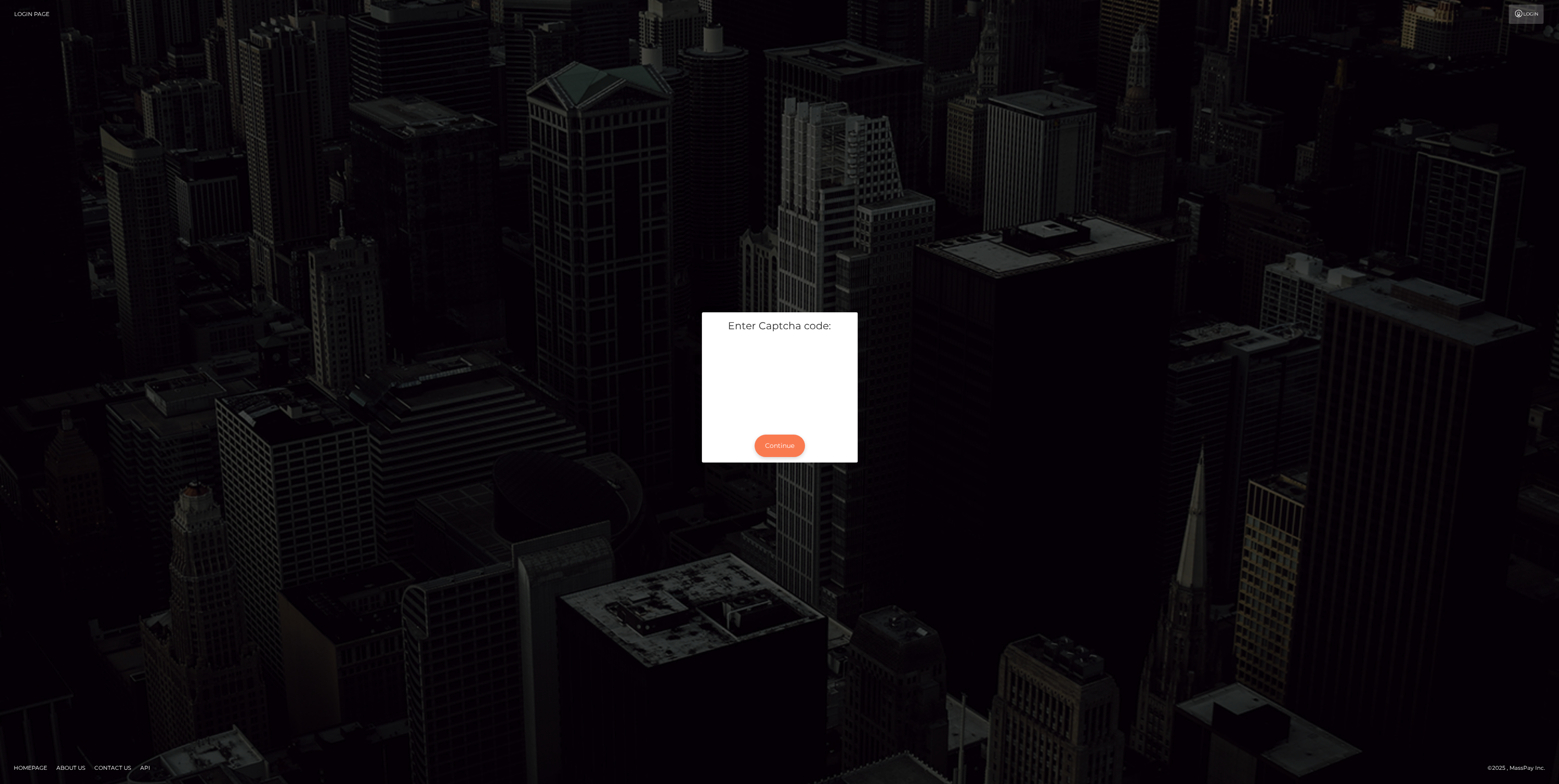
click at [793, 447] on button "Continue" at bounding box center [779, 446] width 50 height 23
click at [707, 421] on div "MassPay Enter 2FA code:" at bounding box center [780, 388] width 155 height 88
click at [709, 415] on div at bounding box center [780, 415] width 142 height 16
drag, startPoint x: 708, startPoint y: 415, endPoint x: 716, endPoint y: 413, distance: 8.2
click at [716, 413] on input "text" at bounding box center [720, 415] width 24 height 16
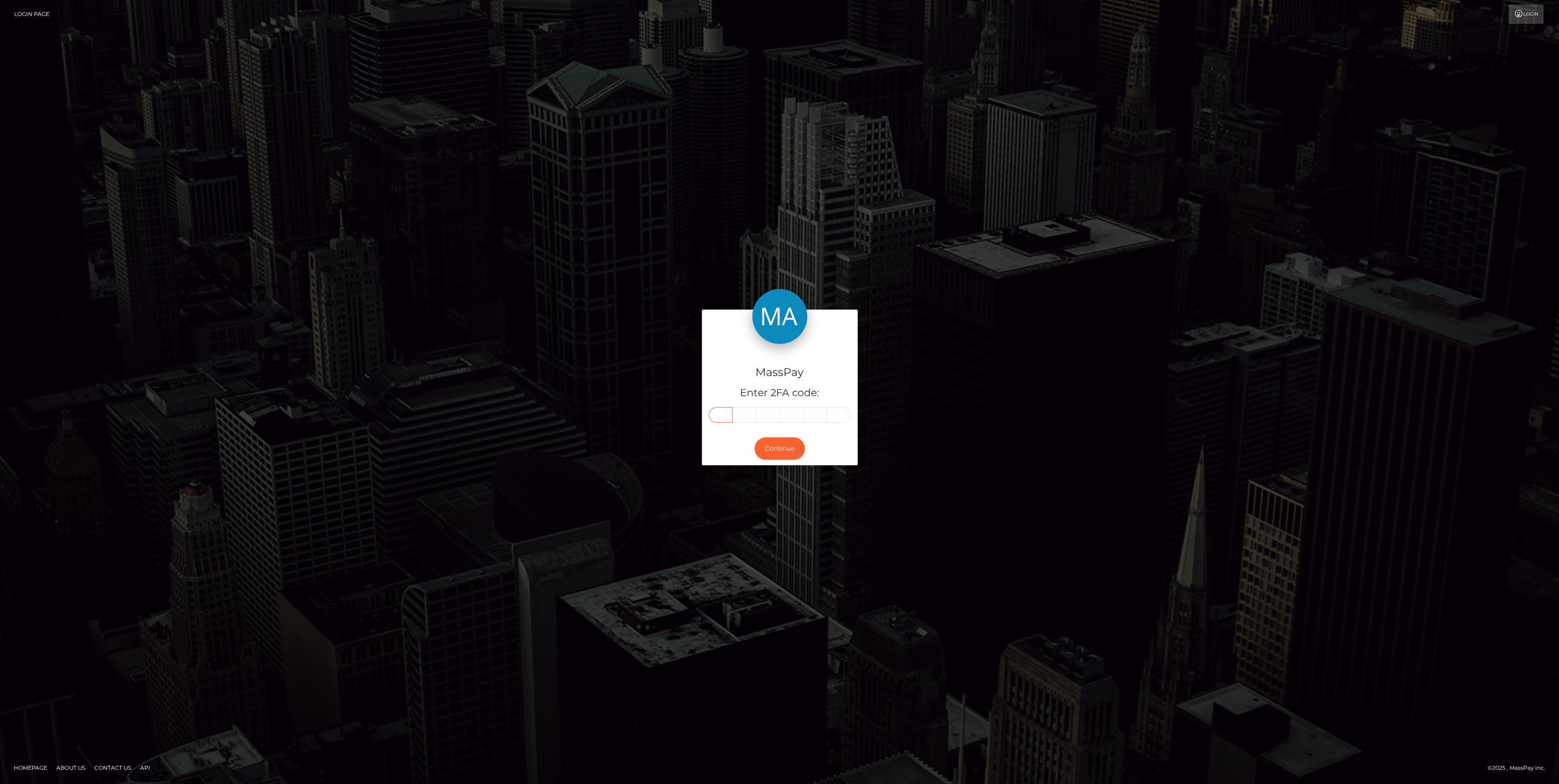
paste input "4"
type input "4"
type input "2"
type input "1"
type input "0"
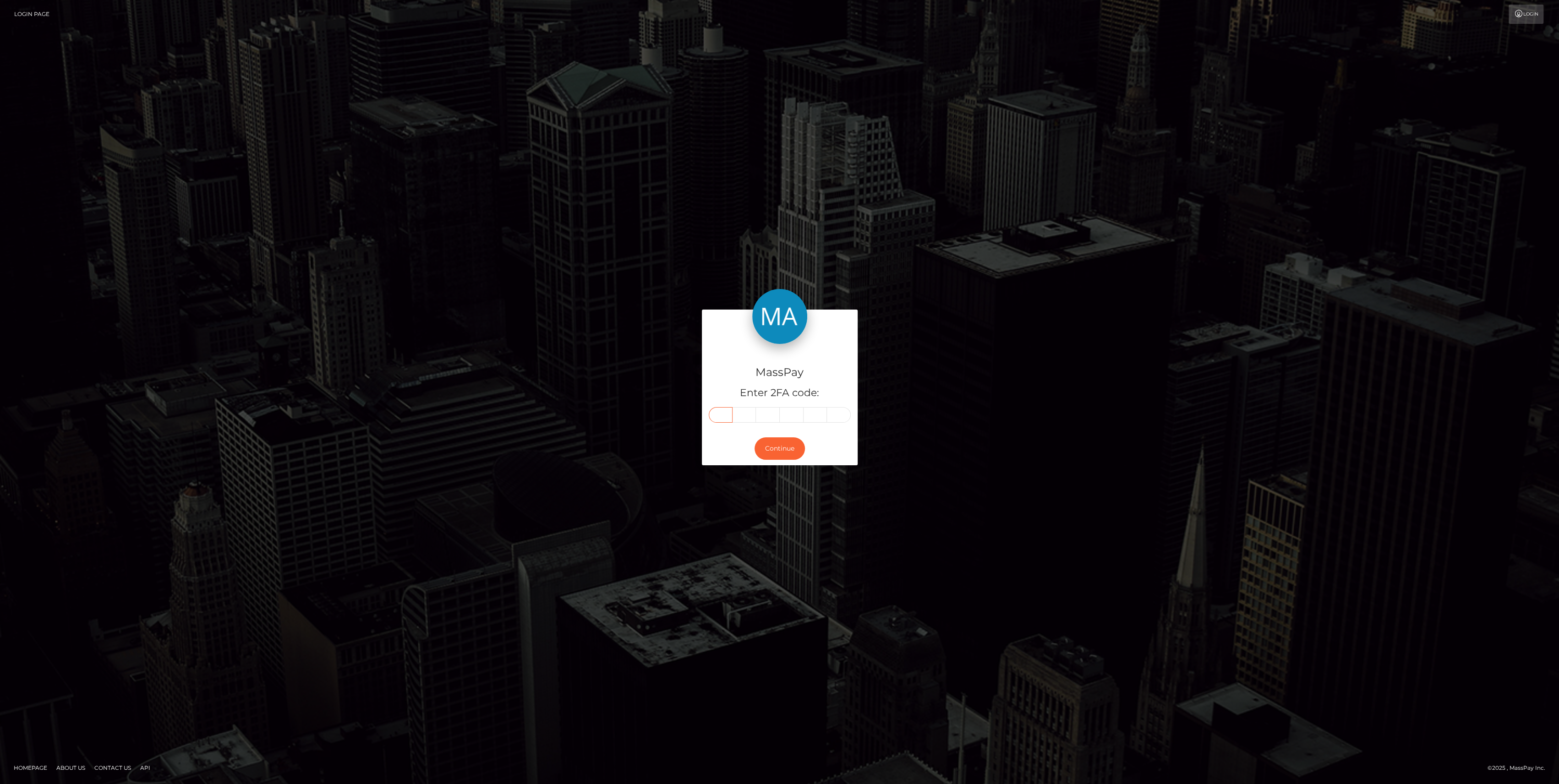
type input "6"
type input "3"
click at [771, 450] on button "Continue" at bounding box center [779, 448] width 50 height 23
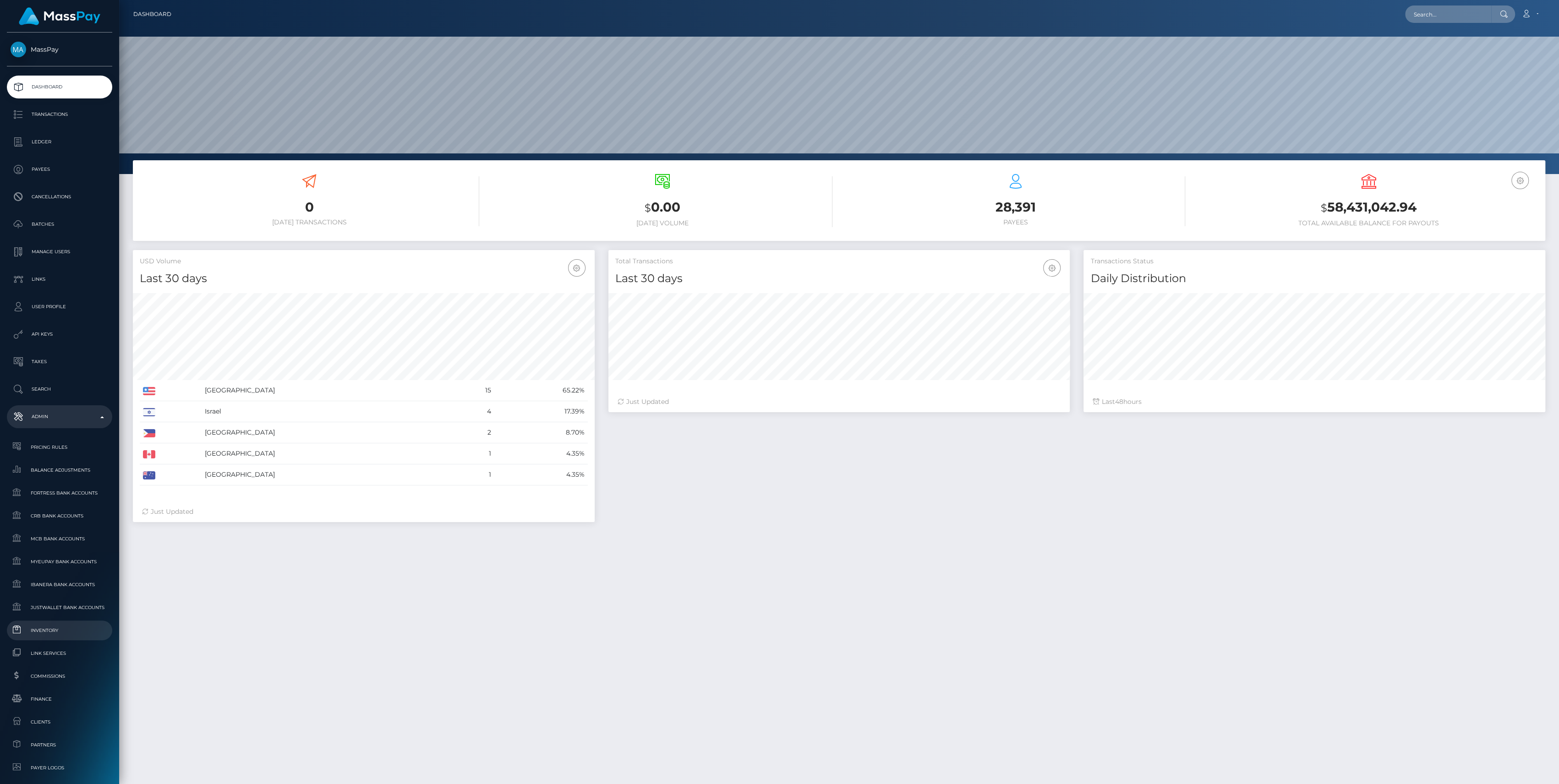
scroll to position [183, 0]
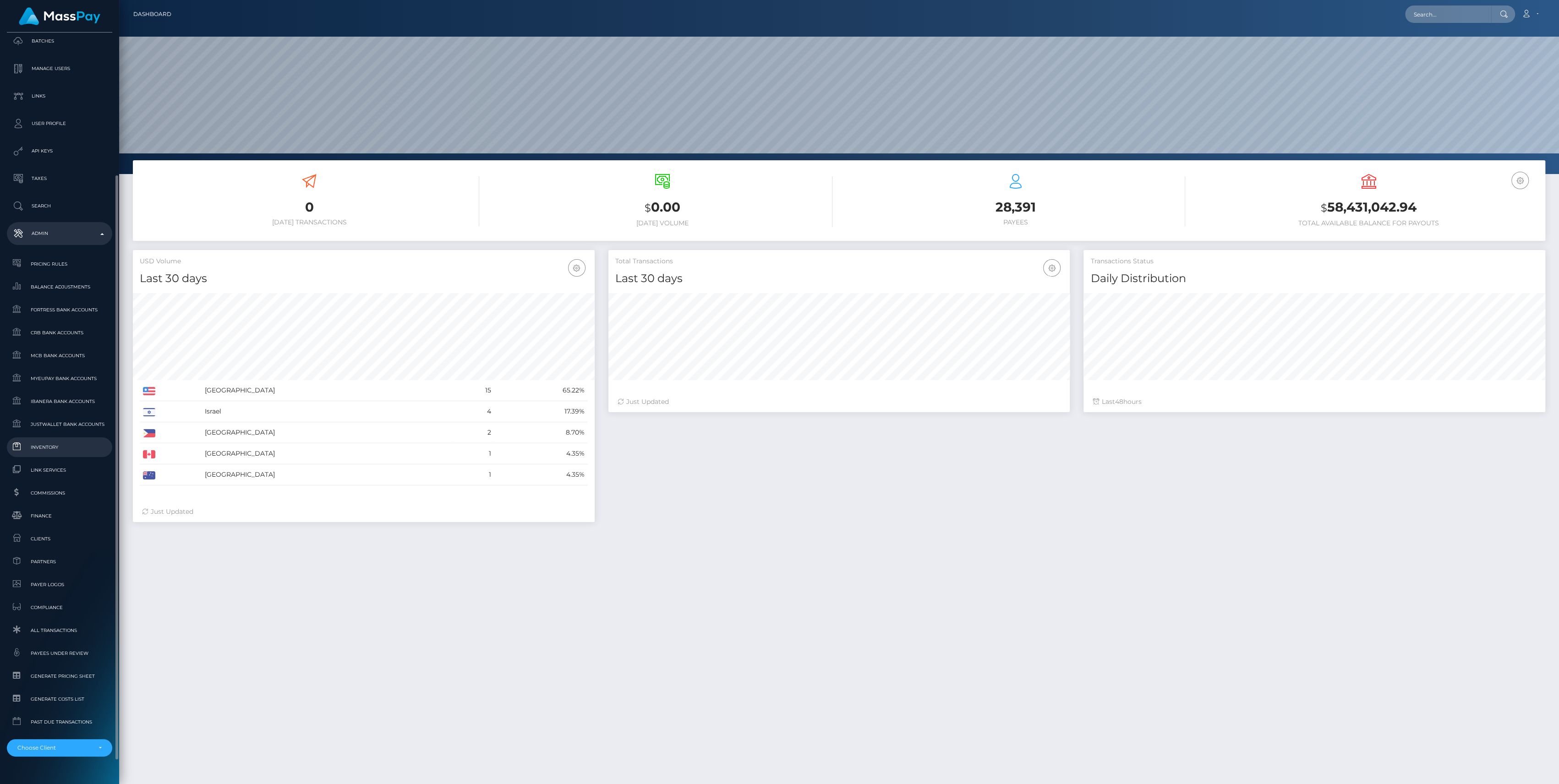
click at [58, 451] on span "Inventory" at bounding box center [59, 446] width 98 height 10
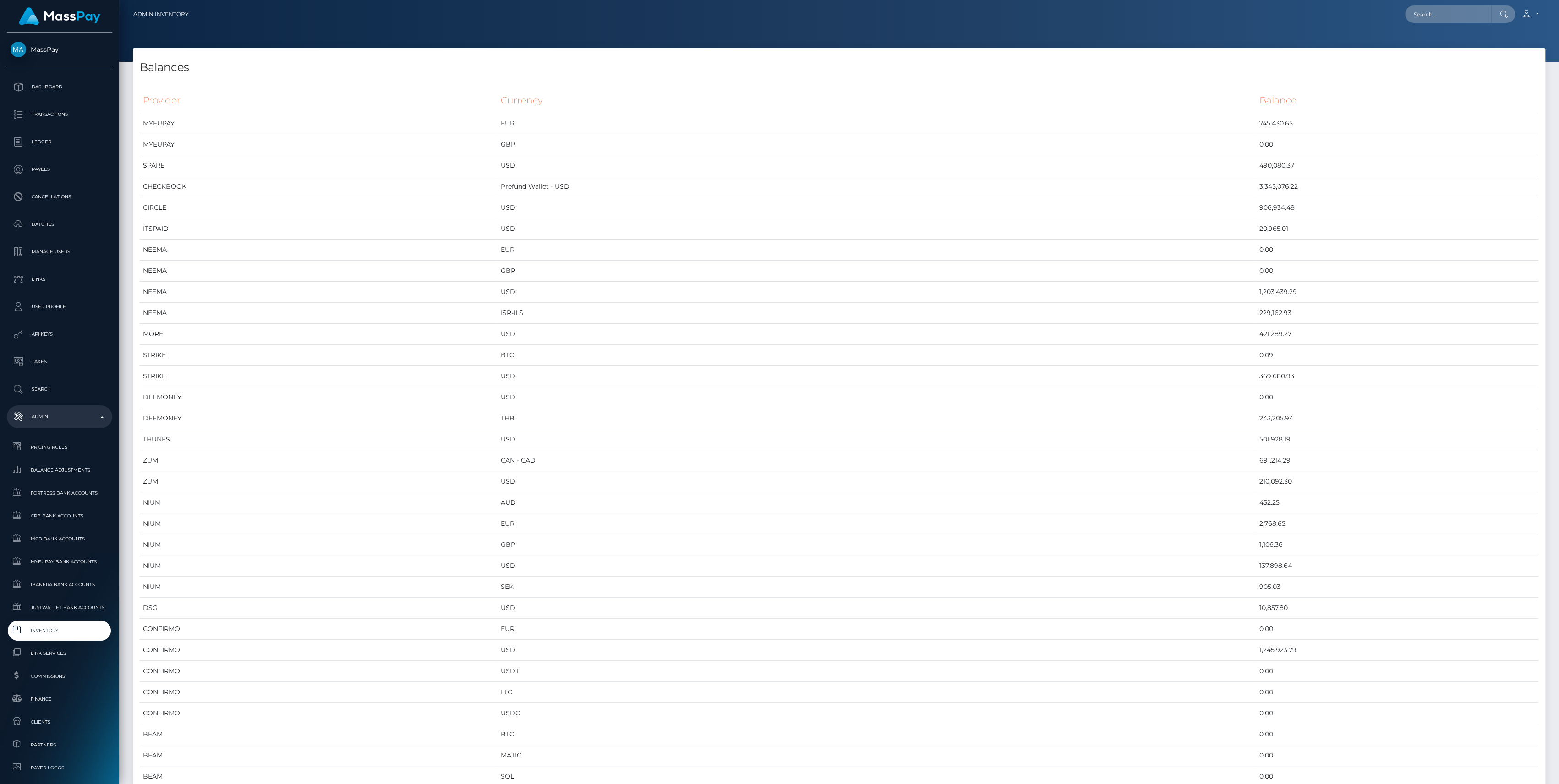
scroll to position [4754, 1412]
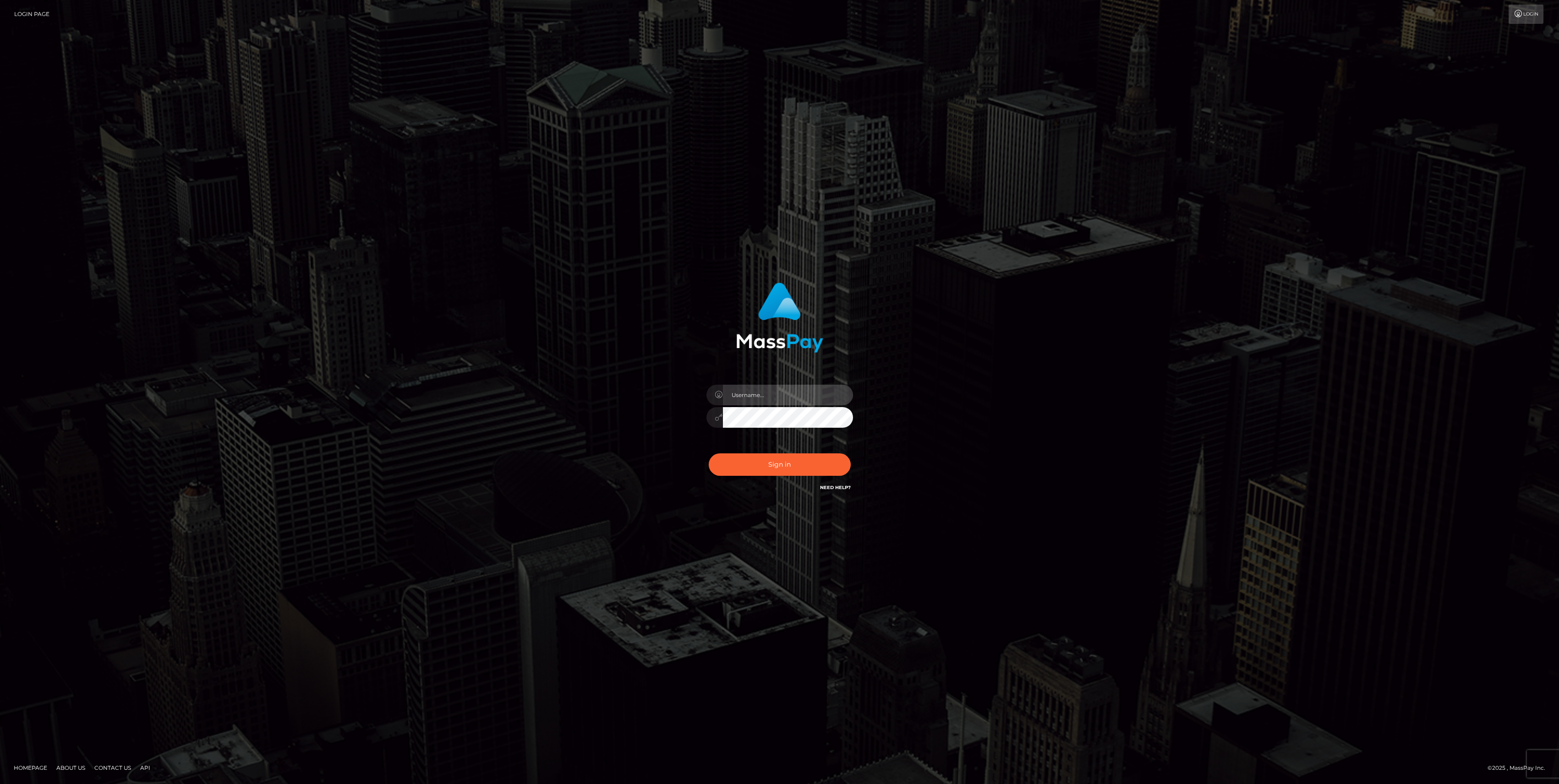
type input "bengreen"
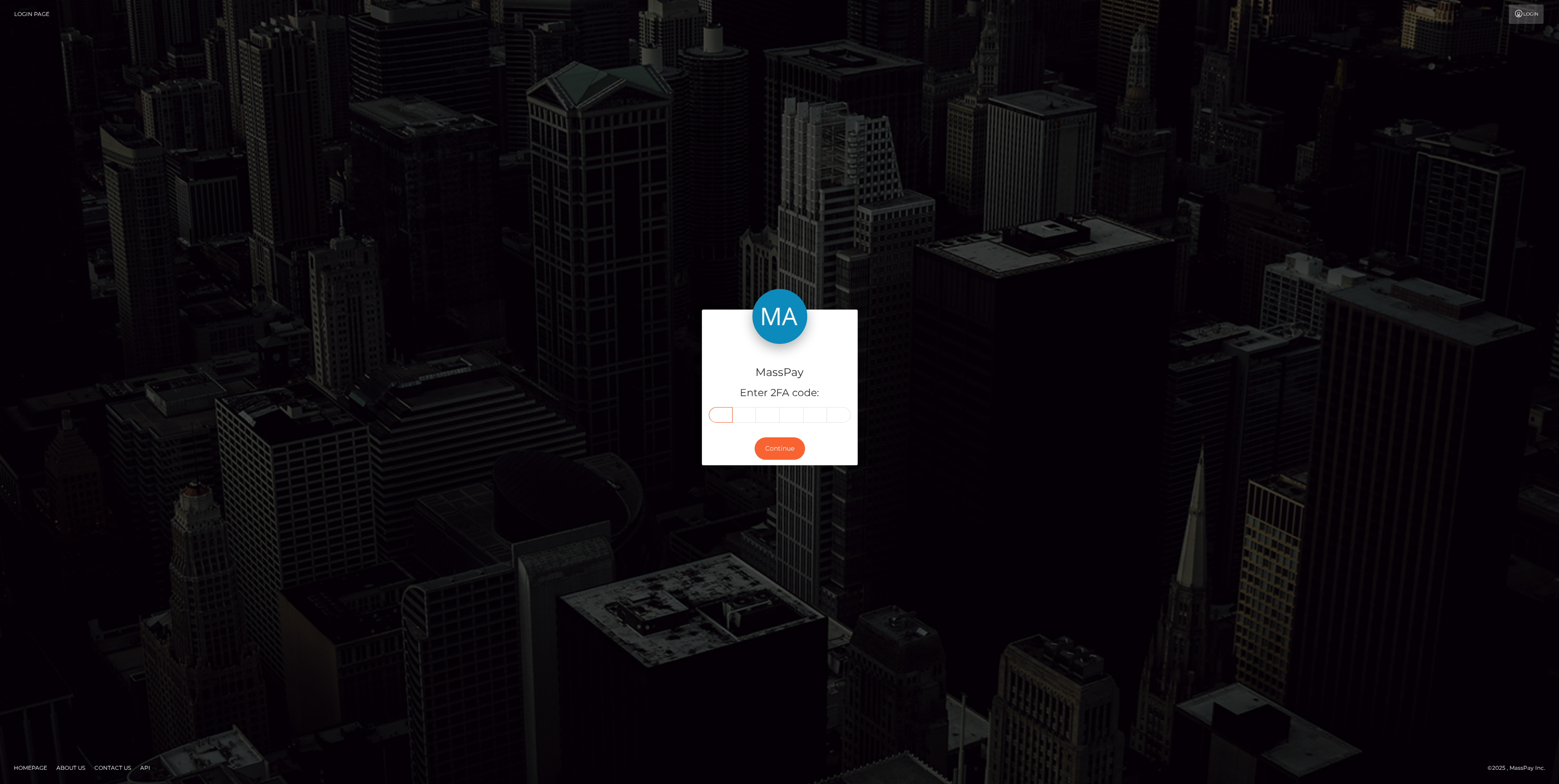
paste input "1"
type input "1"
type input "8"
type input "4"
type input "7"
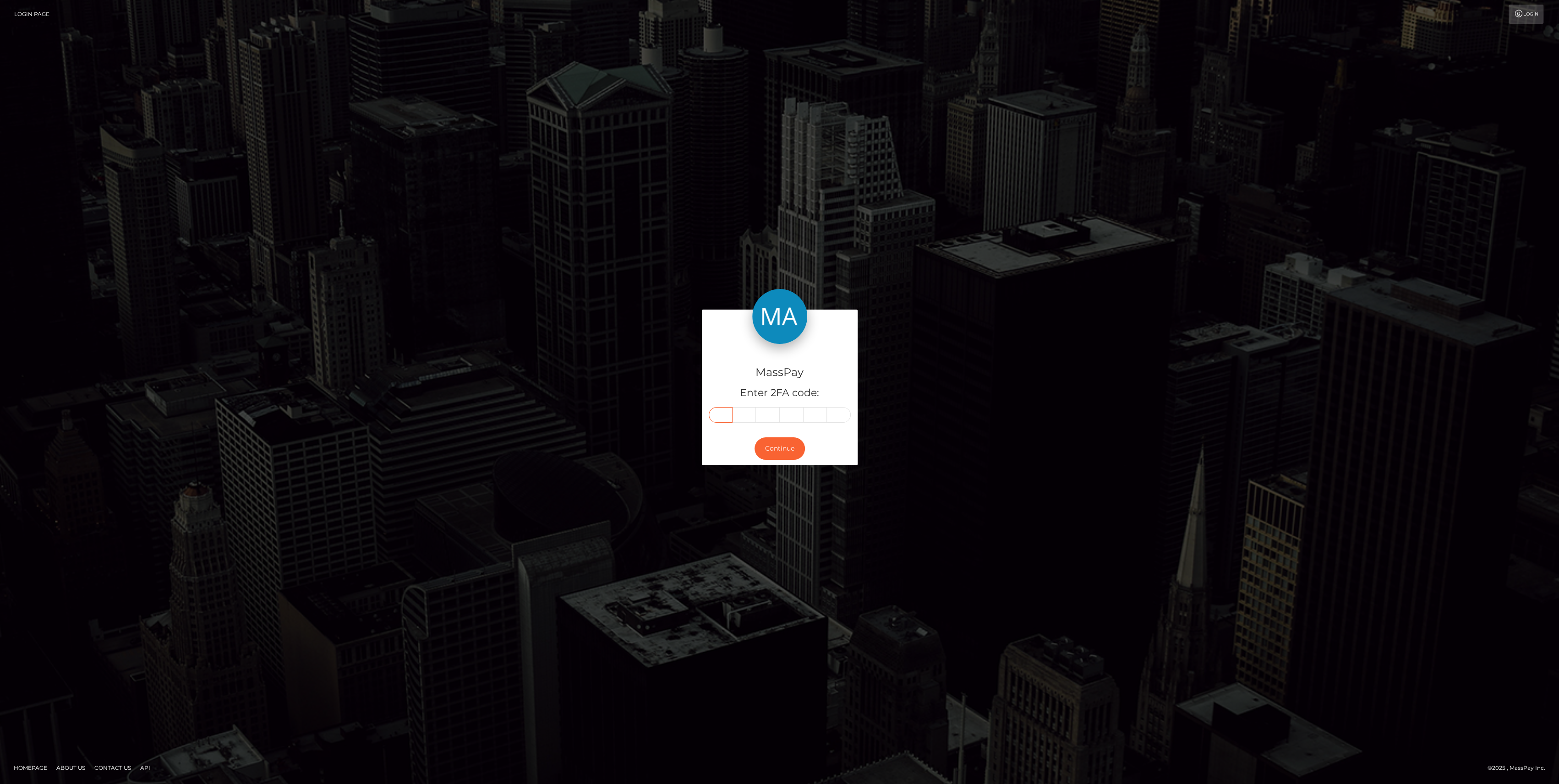
type input "7"
type input "5"
click at [788, 442] on button "Continue" at bounding box center [779, 448] width 50 height 23
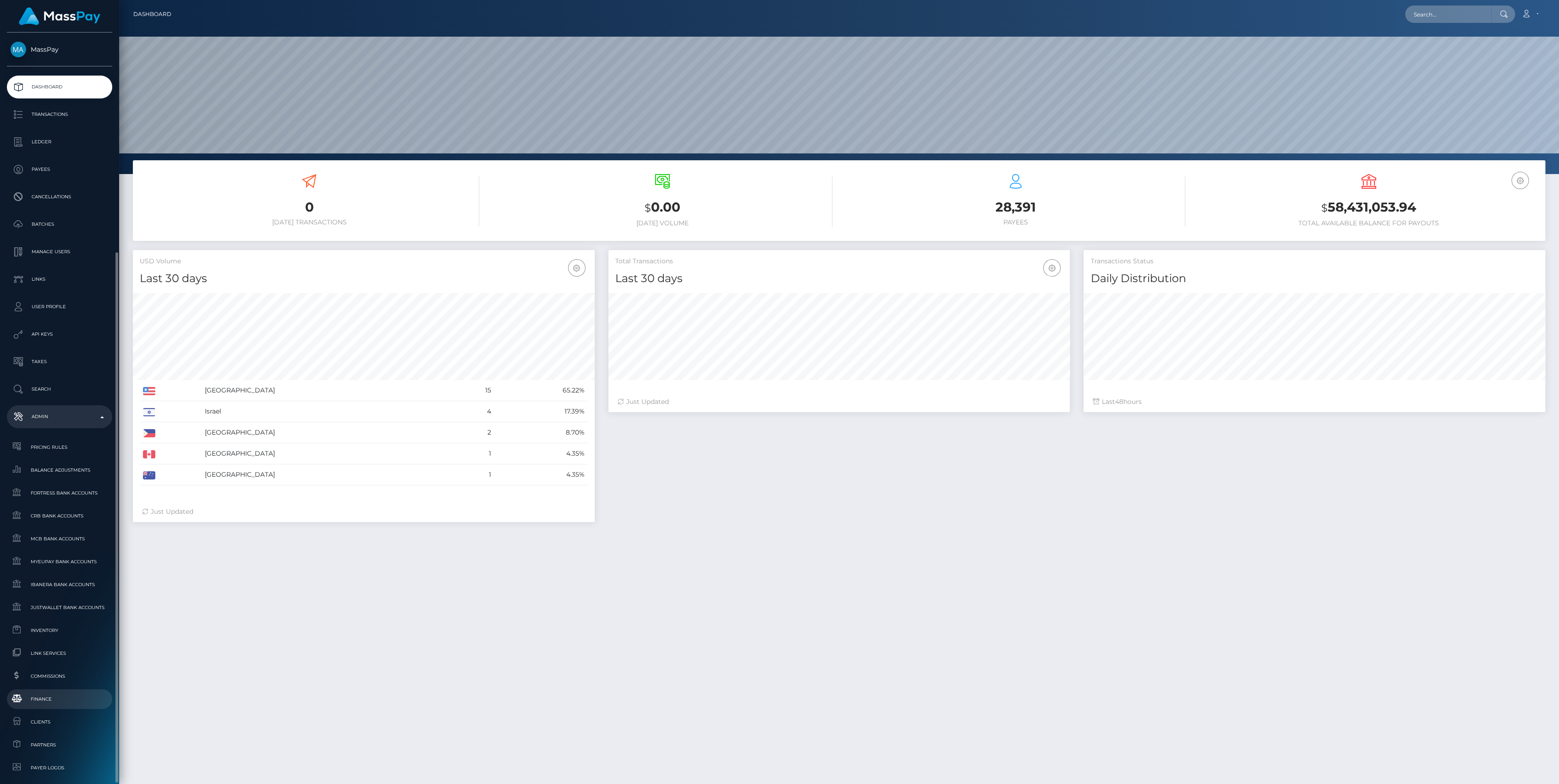
scroll to position [162, 462]
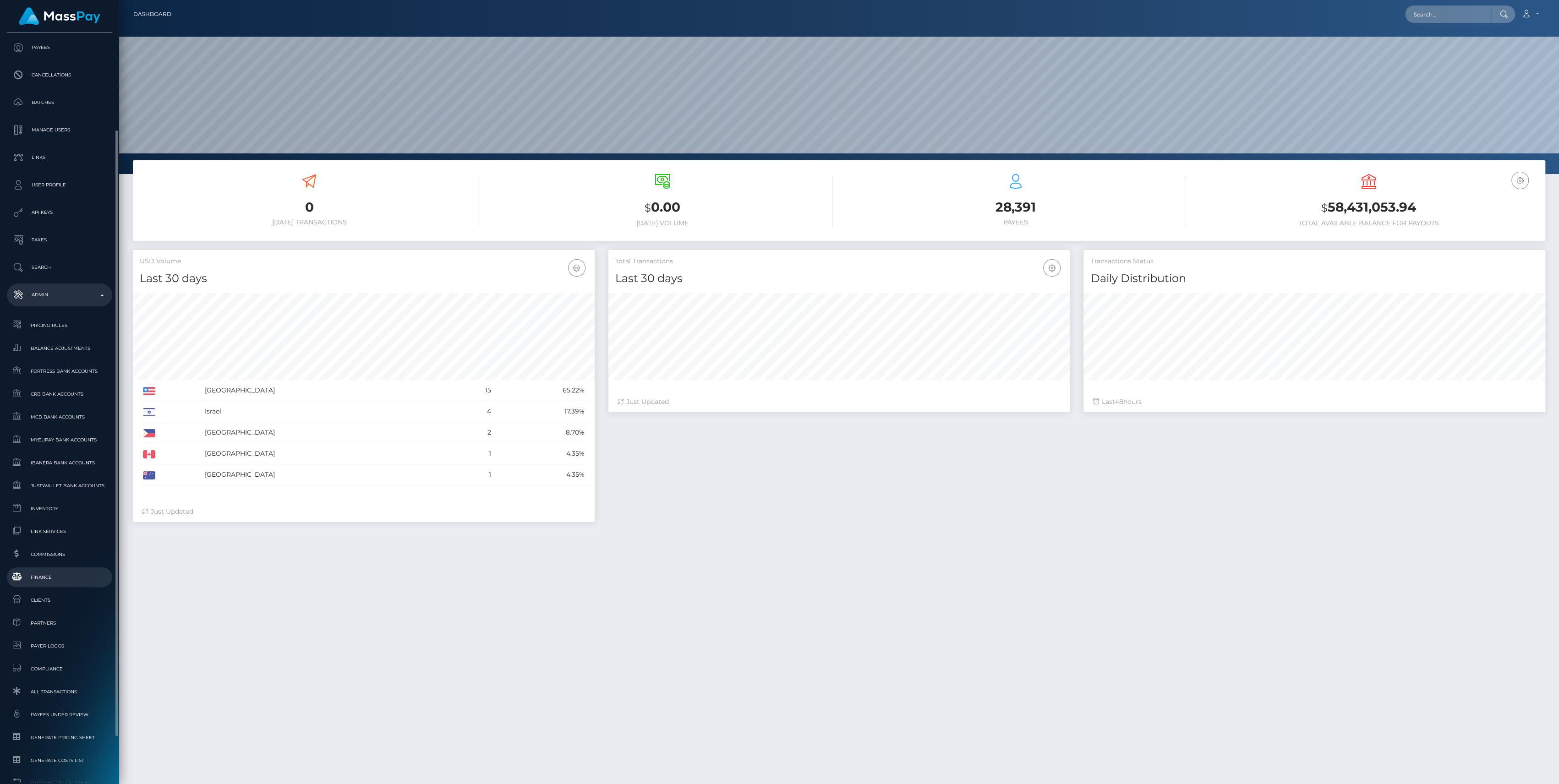
click at [58, 572] on span "Finance" at bounding box center [59, 577] width 98 height 10
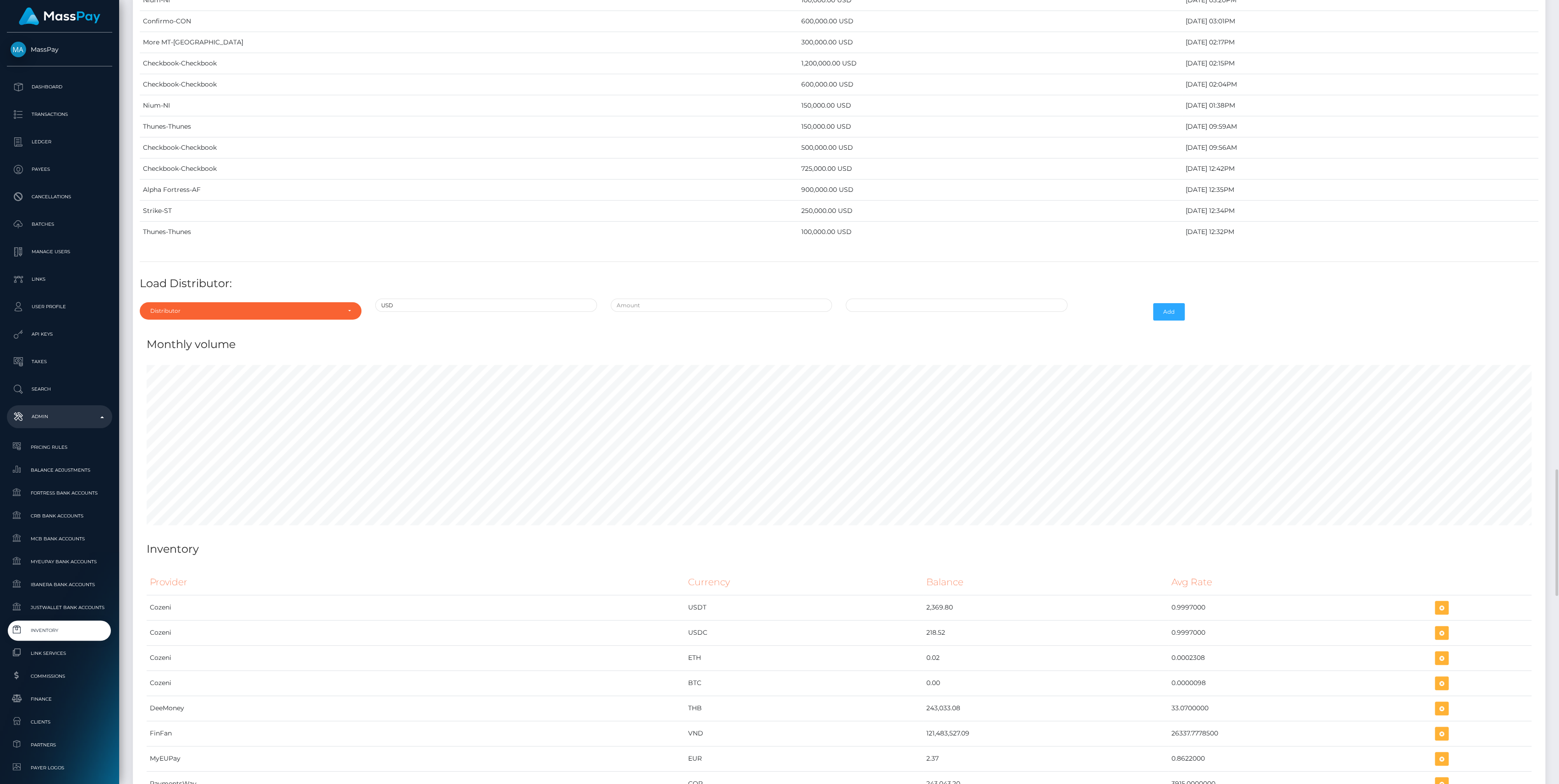
scroll to position [4073, 0]
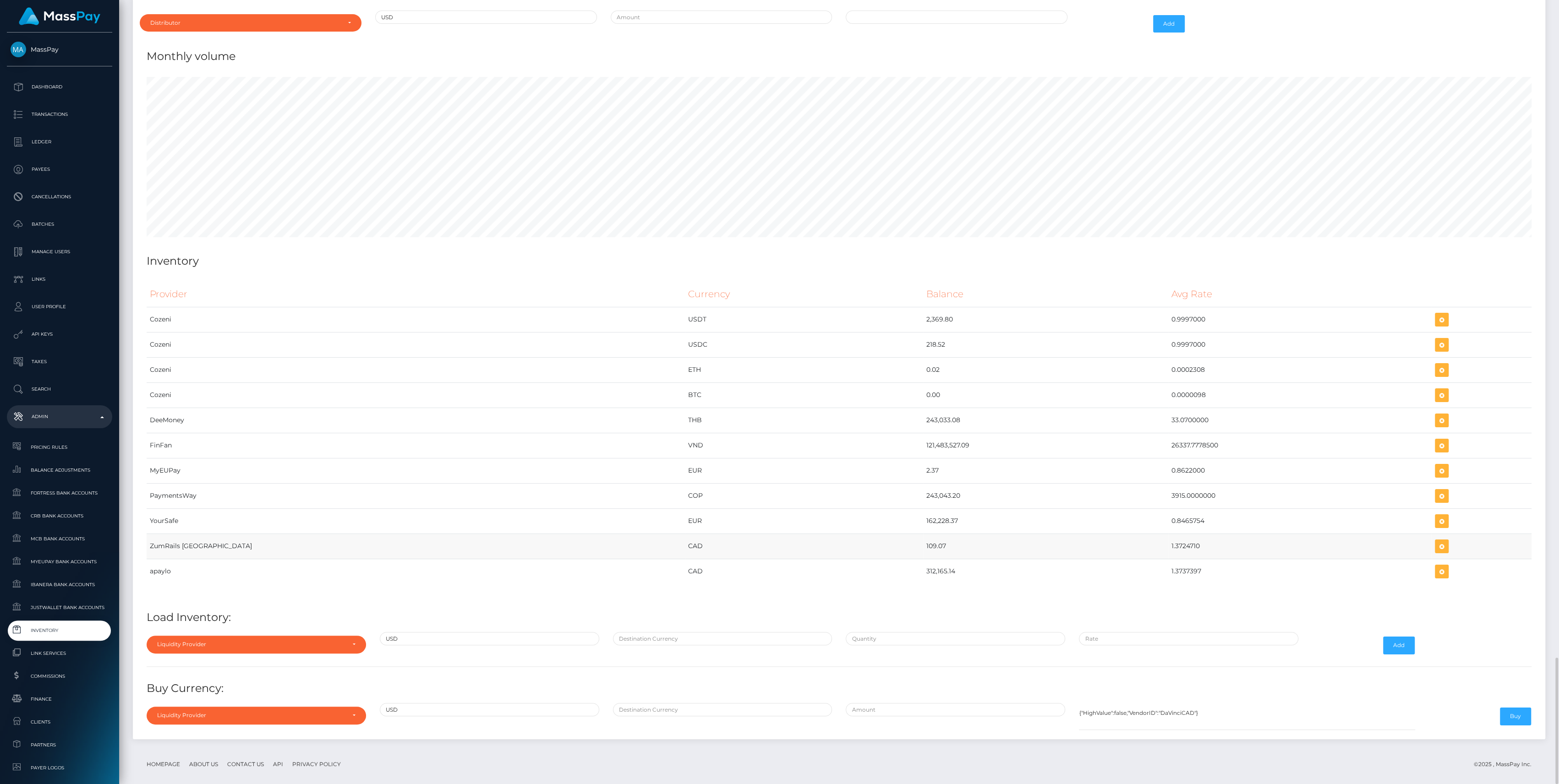
drag, startPoint x: 811, startPoint y: 532, endPoint x: 1154, endPoint y: 538, distance: 343.1
click at [1154, 538] on tr "ZumRails [GEOGRAPHIC_DATA] CAD 109.07 1.3724710" at bounding box center [839, 546] width 1385 height 25
click at [877, 609] on h4 "Load Inventory:" at bounding box center [839, 617] width 1385 height 16
drag, startPoint x: 802, startPoint y: 532, endPoint x: 1159, endPoint y: 539, distance: 357.1
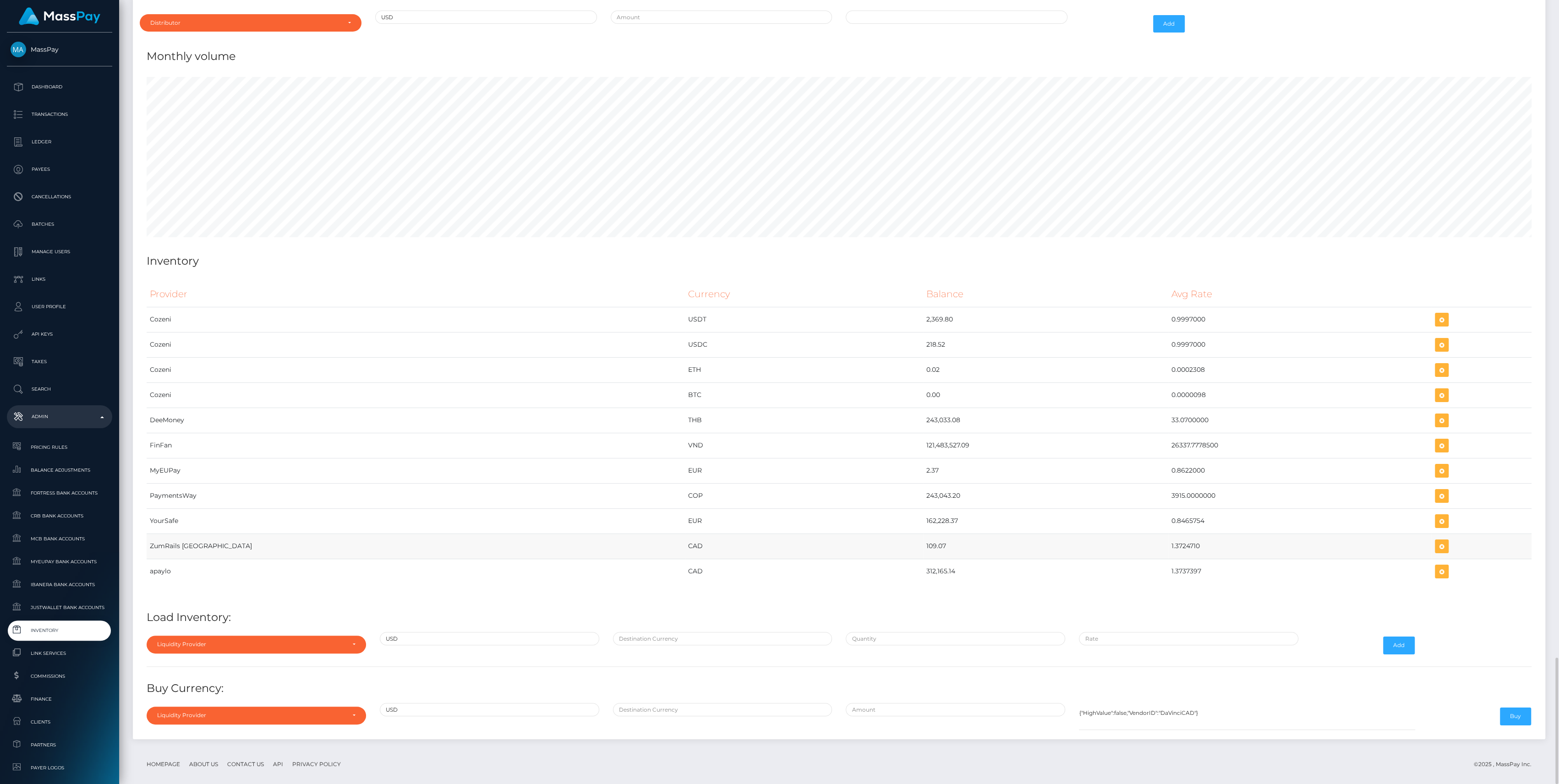
click at [1159, 539] on tr "ZumRails [GEOGRAPHIC_DATA] CAD 109.07 1.3724710" at bounding box center [839, 546] width 1385 height 25
copy tr "109.07 1.3724710"
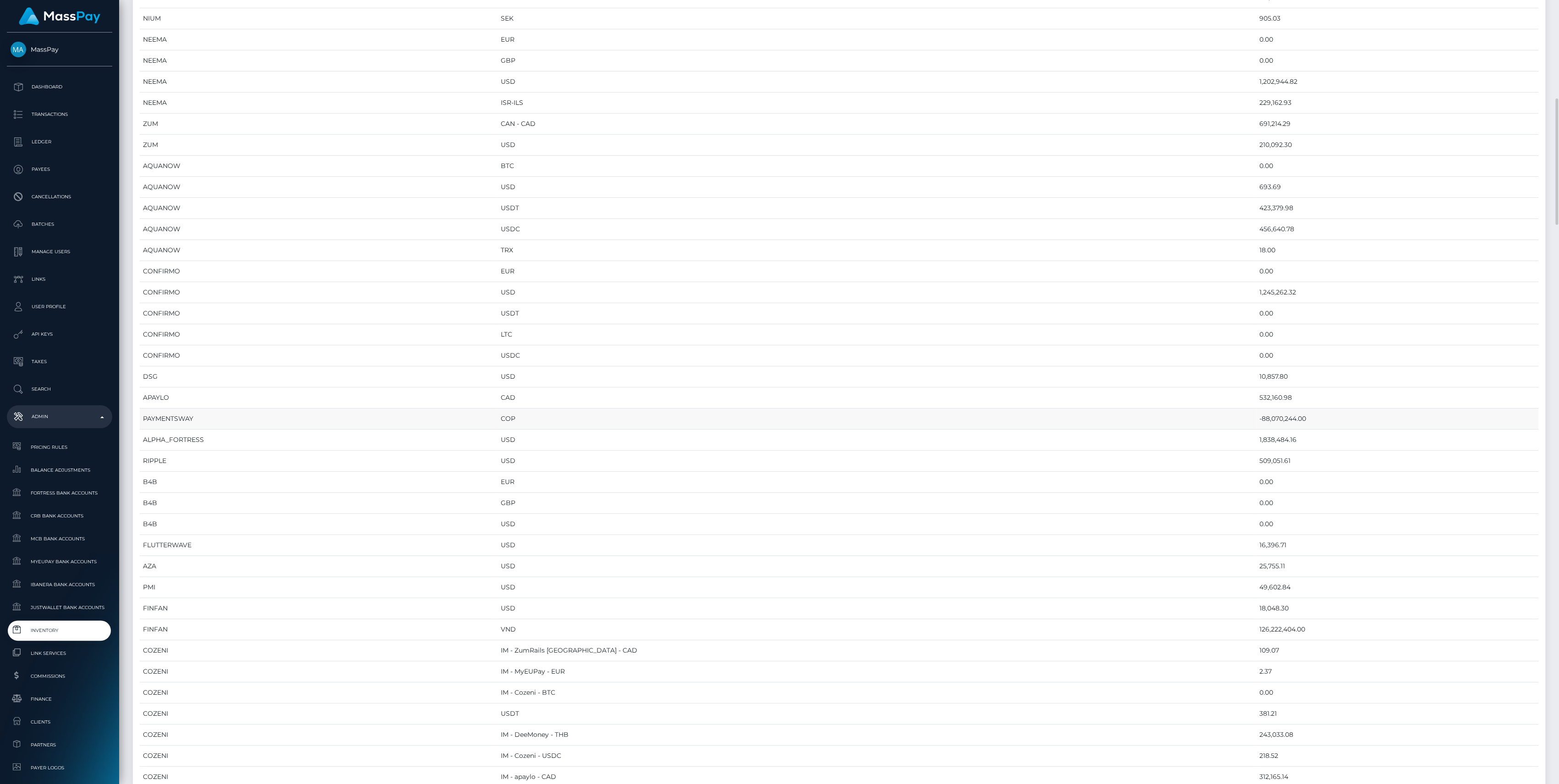
scroll to position [671, 0]
click at [1256, 334] on td "532,160.98" at bounding box center [1397, 337] width 282 height 21
copy td "532,160.98"
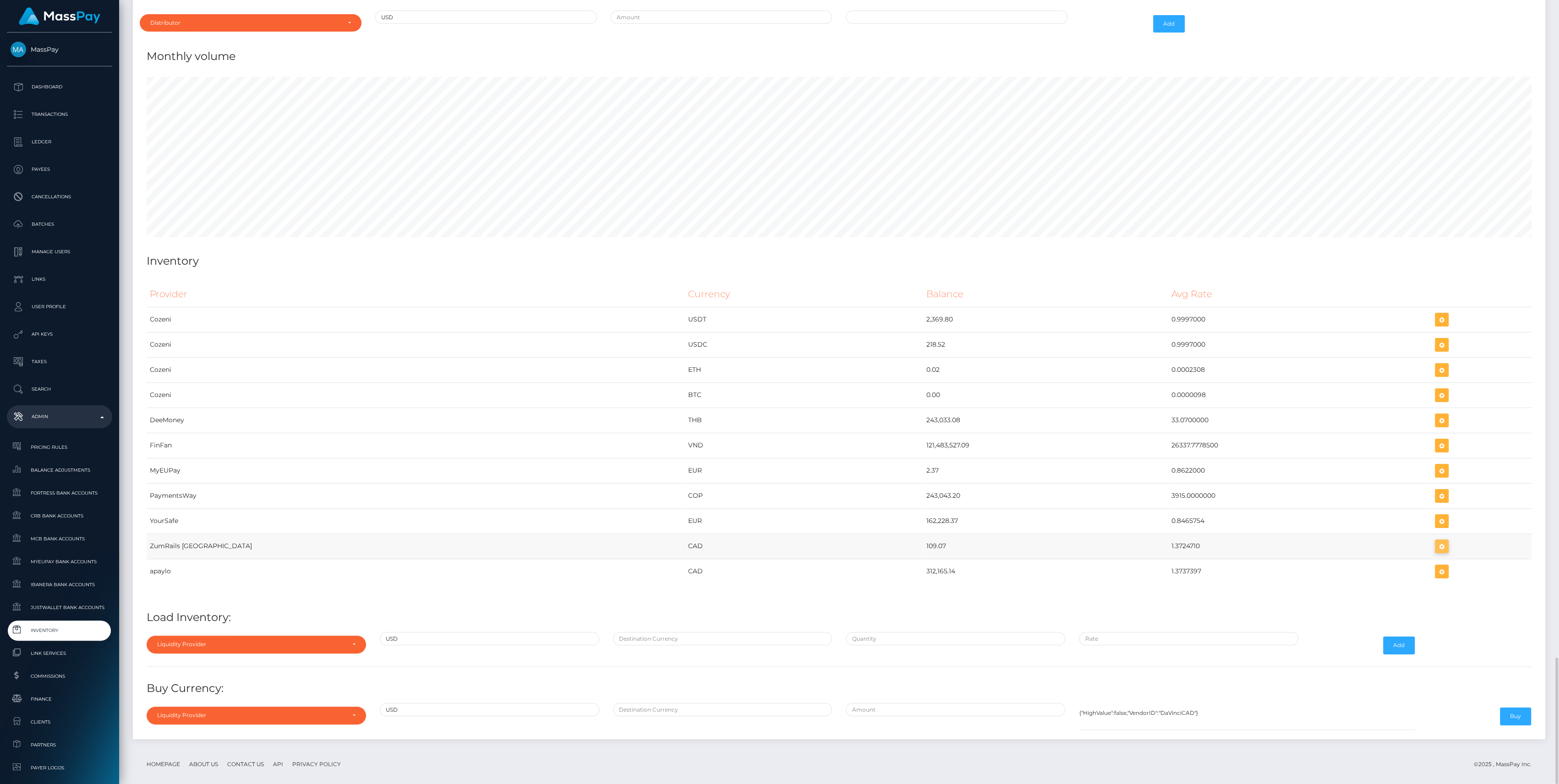
scroll to position [4754, 1412]
click at [1436, 541] on icon "button" at bounding box center [1441, 546] width 11 height 12
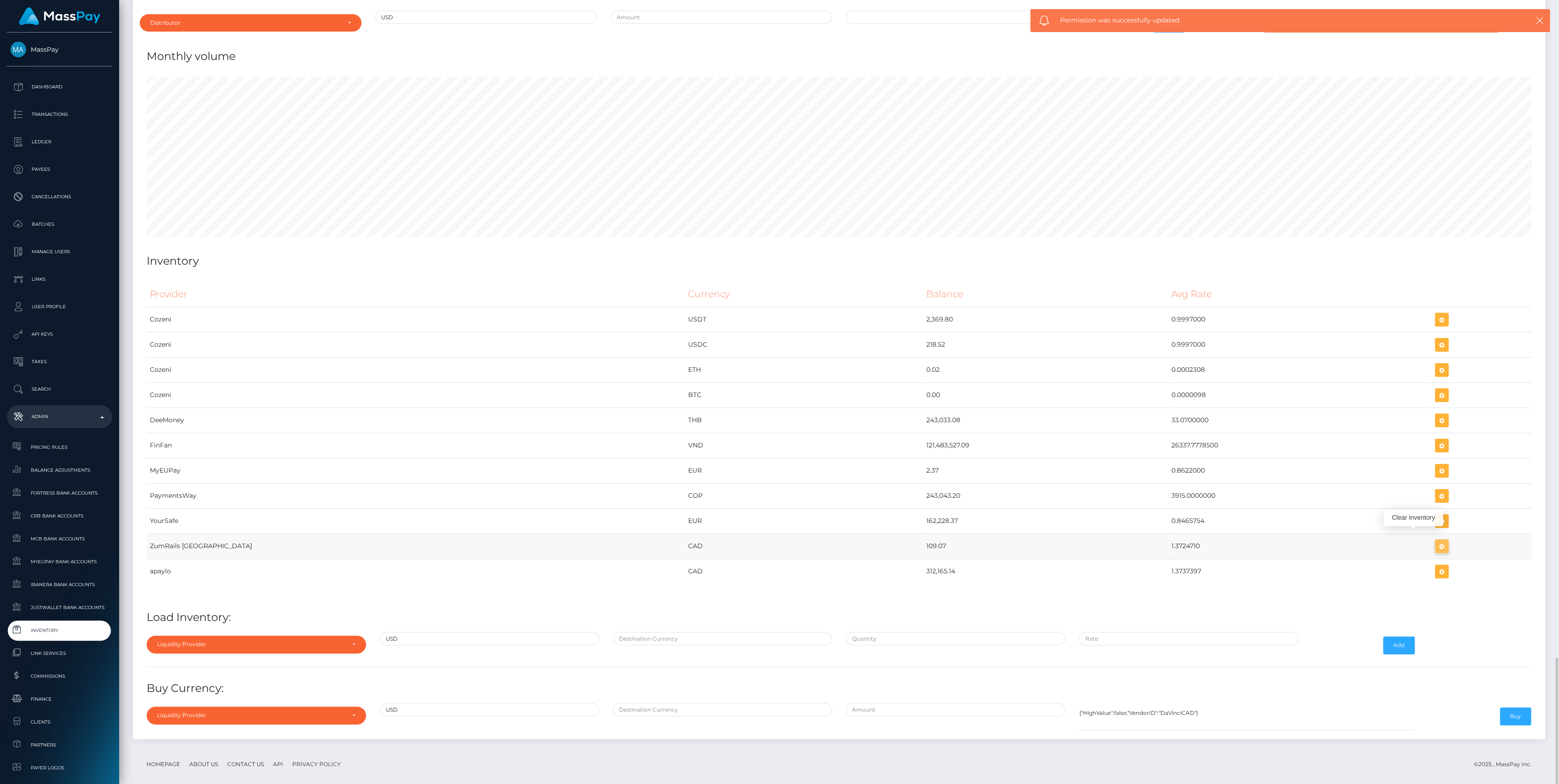
click at [1436, 541] on icon "button" at bounding box center [1441, 546] width 11 height 12
click at [176, 649] on div "Provider Currency Balance Avg Rate Cozeni USDT 2,369.80 Load Inventory:" at bounding box center [839, 504] width 1399 height 459
drag, startPoint x: 176, startPoint y: 649, endPoint x: 180, endPoint y: 634, distance: 15.5
click at [180, 640] on div "Liquidity Provider" at bounding box center [250, 644] width 188 height 8
click at [198, 498] on input "Search" at bounding box center [256, 504] width 212 height 13
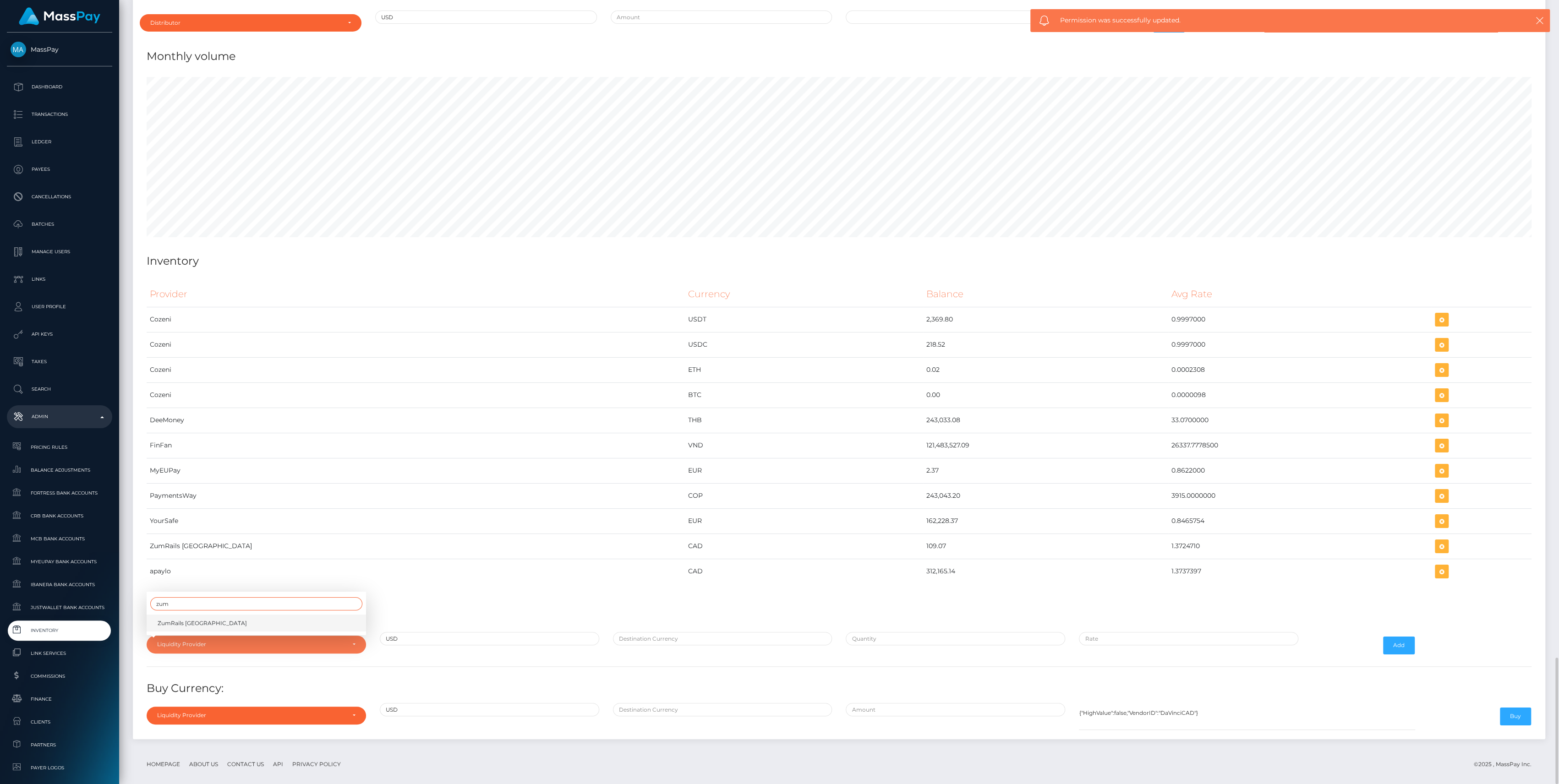
type input "zum"
click at [242, 614] on link "ZumRails Canada" at bounding box center [256, 622] width 219 height 17
select select "ZumRails Canada"
click at [698, 632] on input "text" at bounding box center [722, 638] width 219 height 13
type input "CAD"
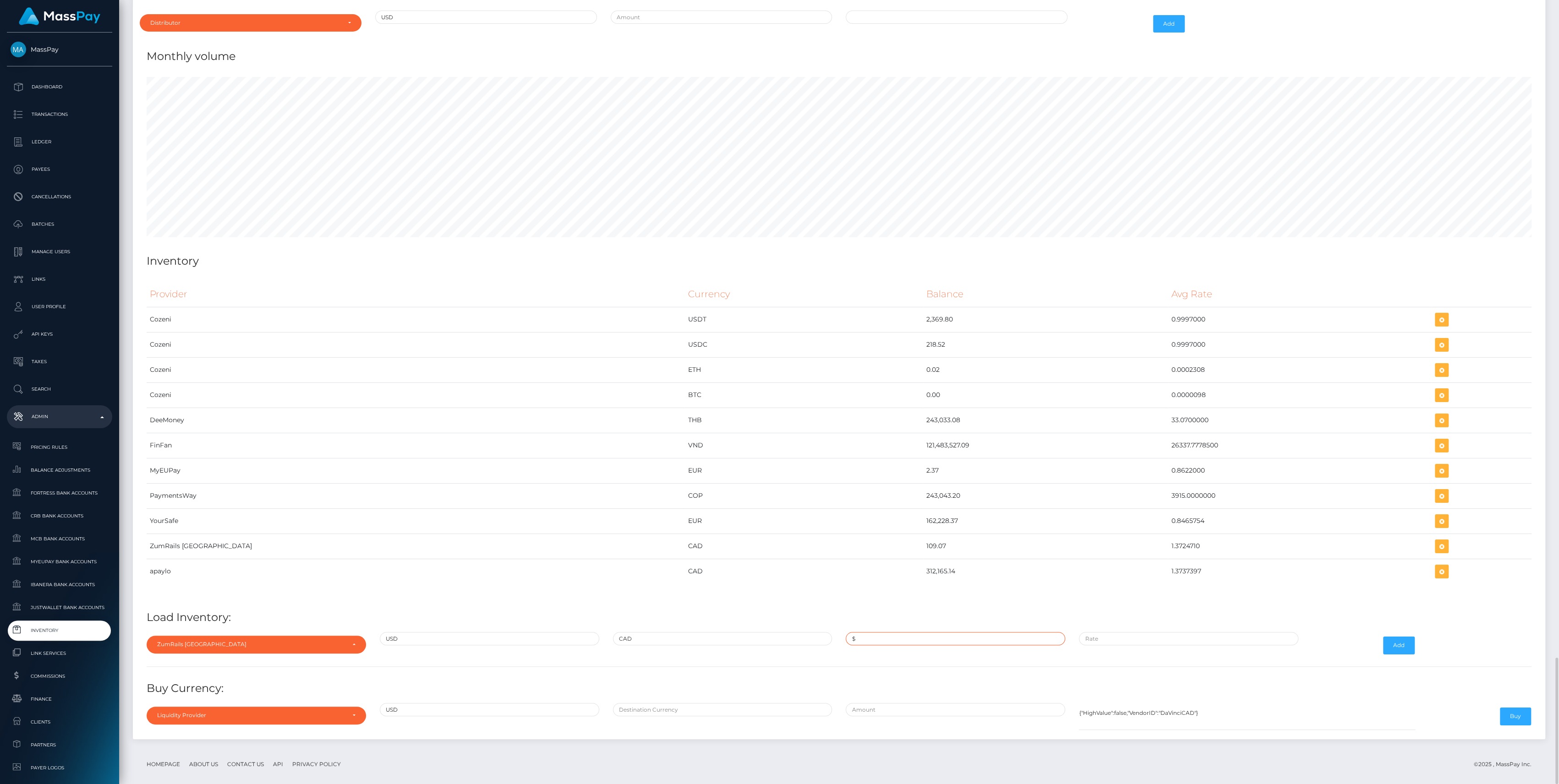
paste input "387,307.8500000"
type input "$387,307.8500000"
paste input "1.3740000"
type input "$1.3740000"
click at [1406, 636] on button "Add" at bounding box center [1399, 644] width 32 height 17
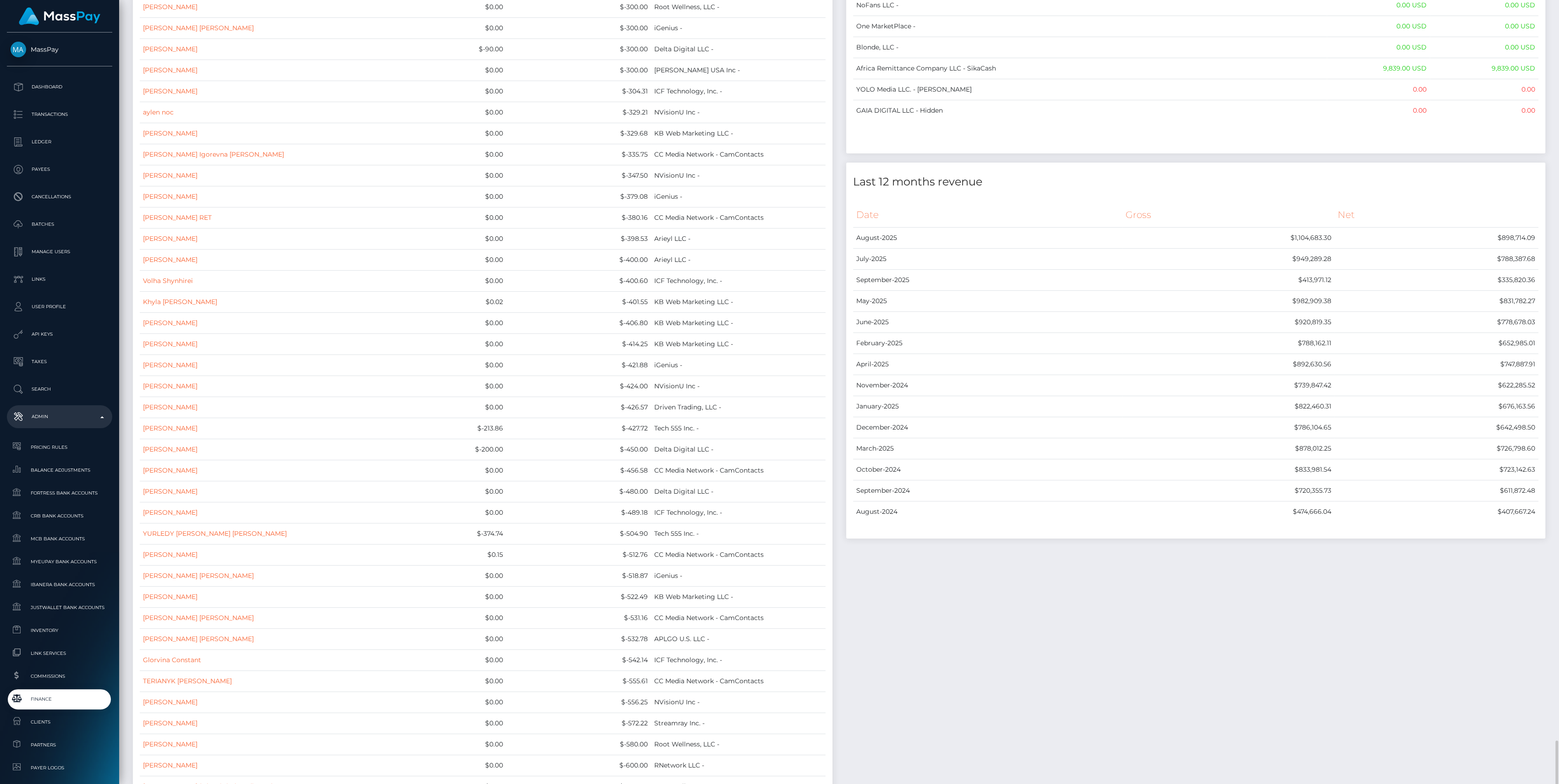
scroll to position [8607, 0]
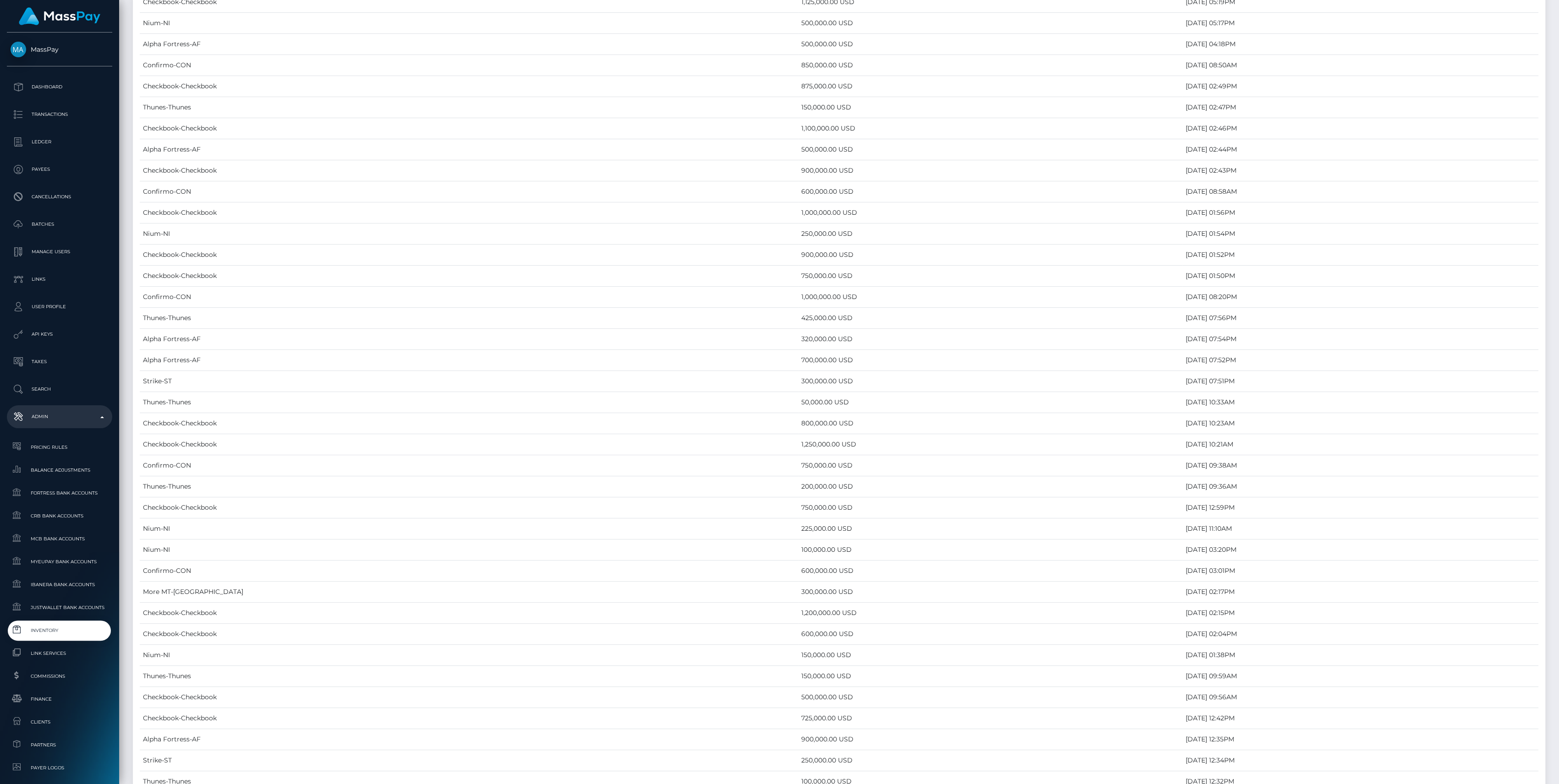
scroll to position [4073, 0]
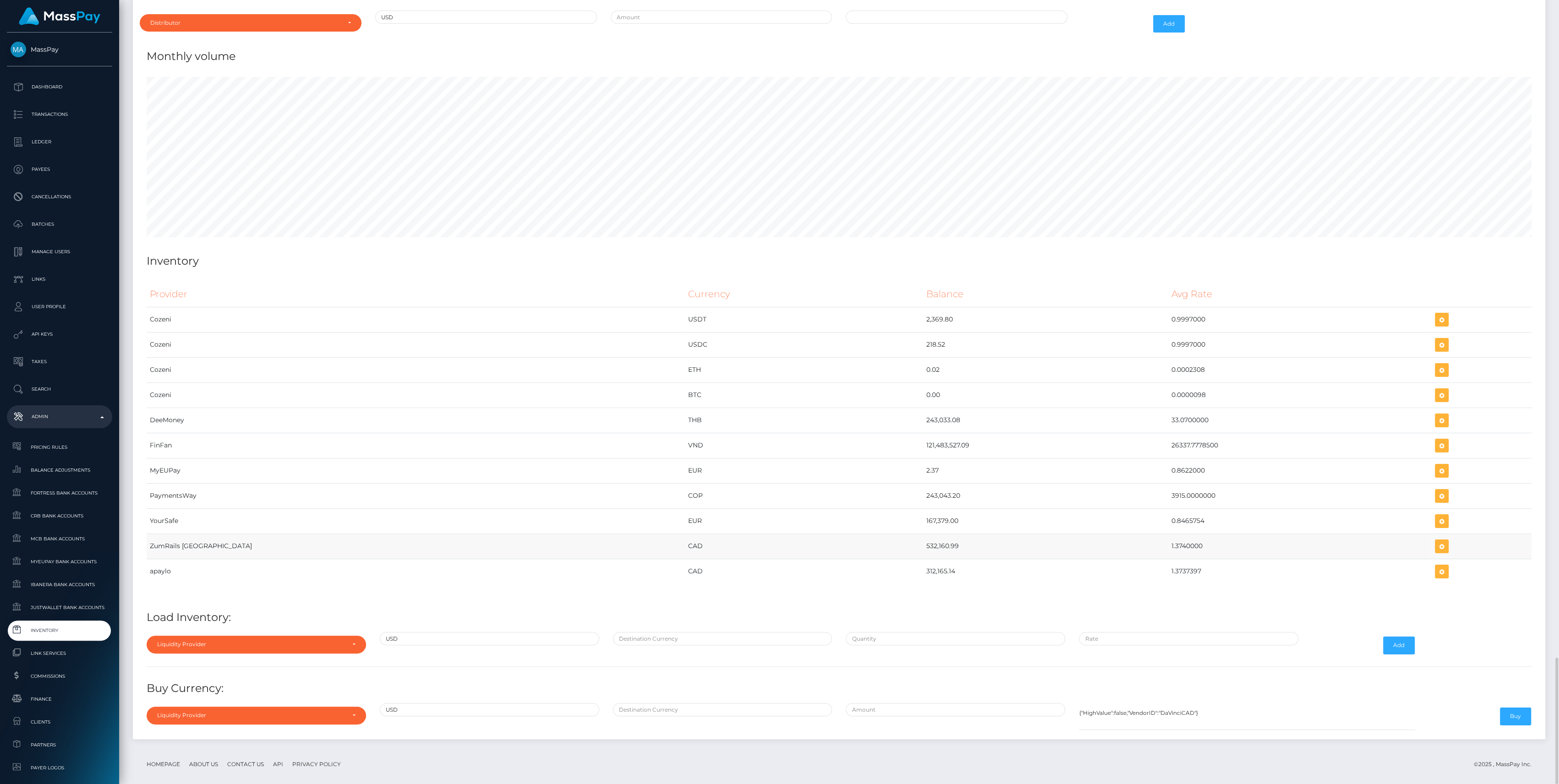
drag, startPoint x: 793, startPoint y: 543, endPoint x: 1172, endPoint y: 533, distance: 379.1
click at [1172, 534] on tr "ZumRails Canada CAD 532,160.99 1.3740000" at bounding box center [839, 546] width 1385 height 25
copy tr "532,160.99 1.3740000"
